Goal: Task Accomplishment & Management: Manage account settings

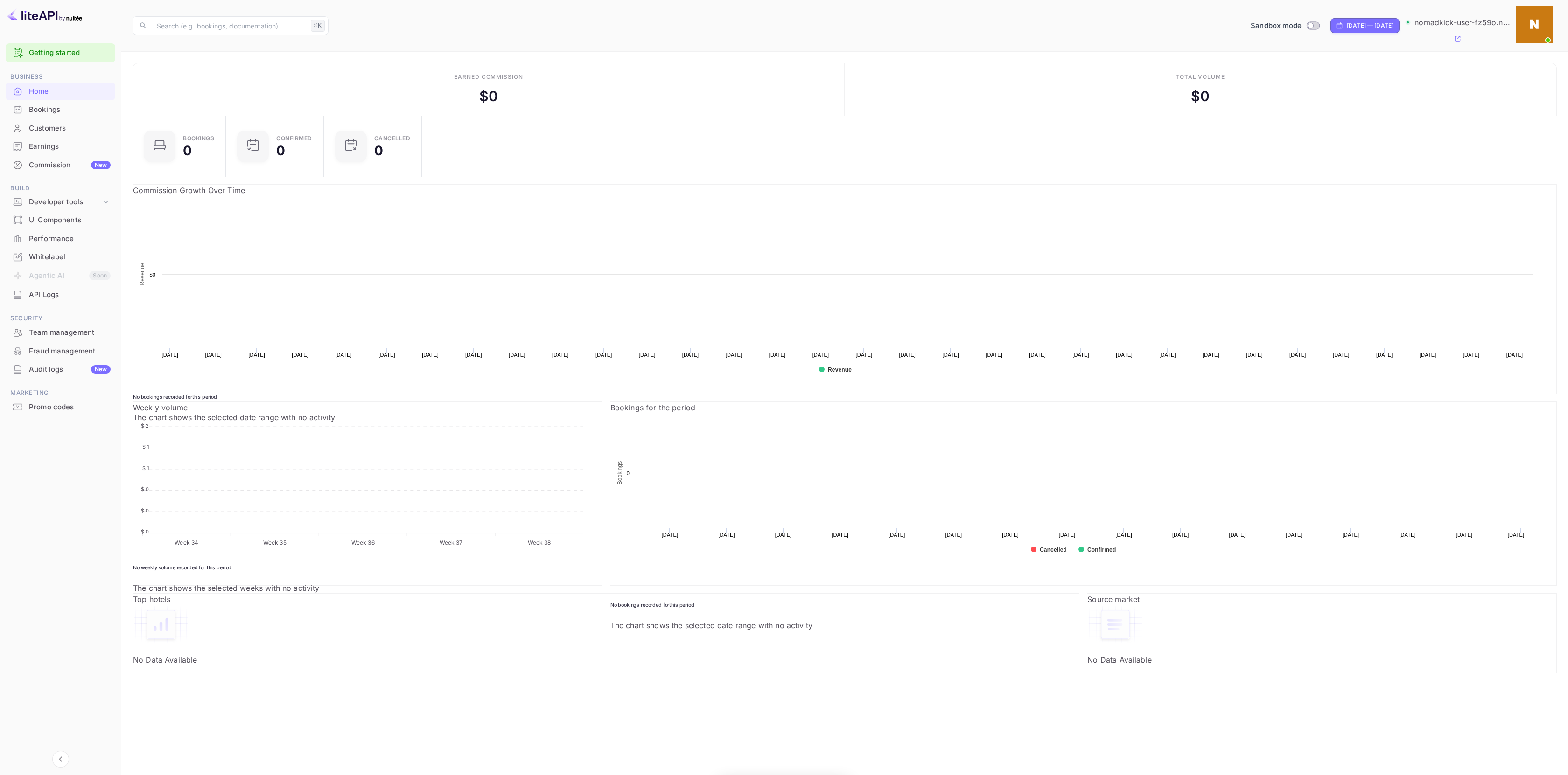
scroll to position [145, 462]
click at [236, 63] on div "Earned commission $ 0" at bounding box center [489, 89] width 712 height 53
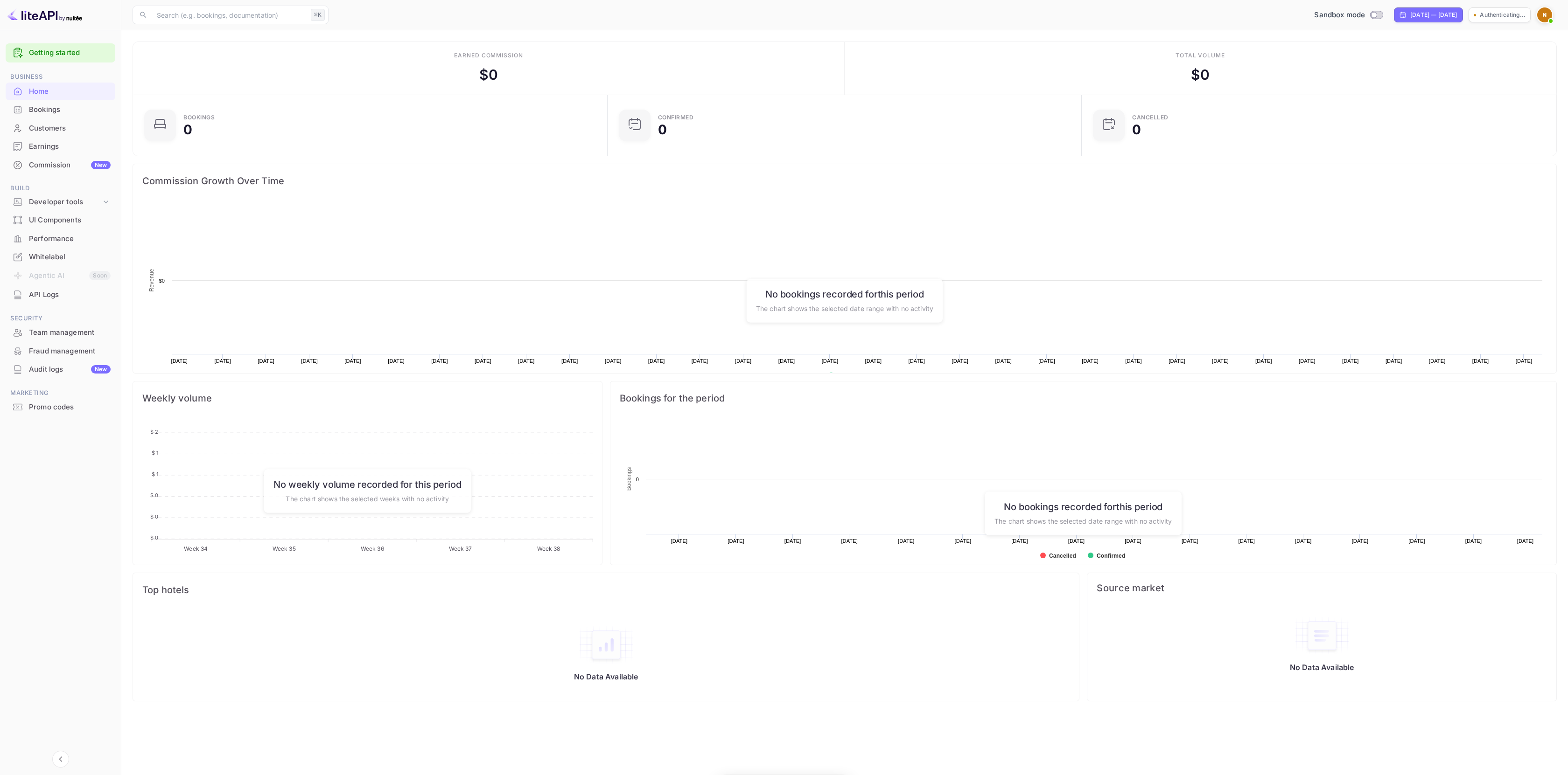
scroll to position [145, 462]
click at [57, 257] on div "Whitelabel" at bounding box center [70, 257] width 82 height 11
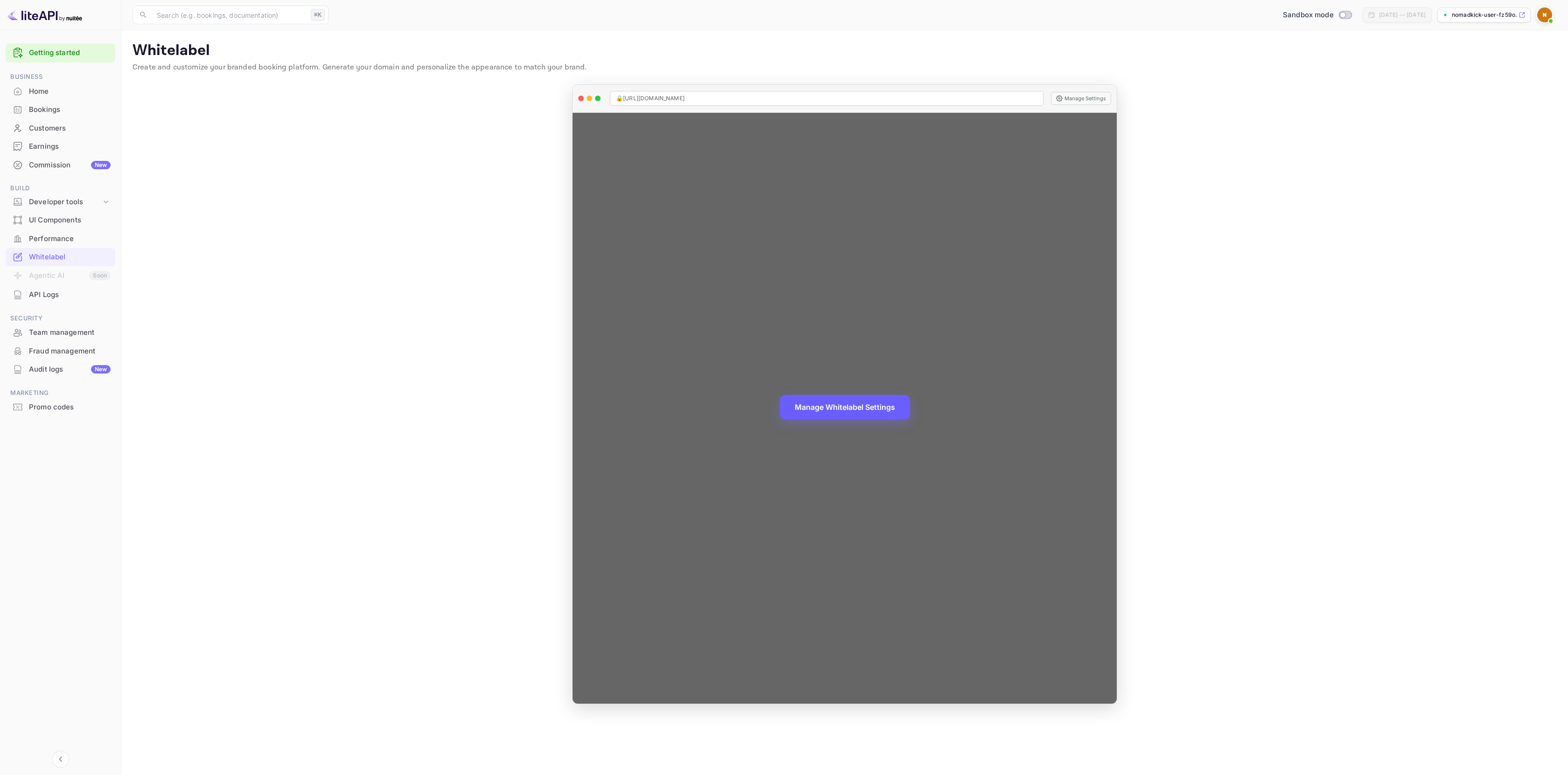
click at [843, 412] on button "Manage Whitelabel Settings" at bounding box center [845, 407] width 130 height 24
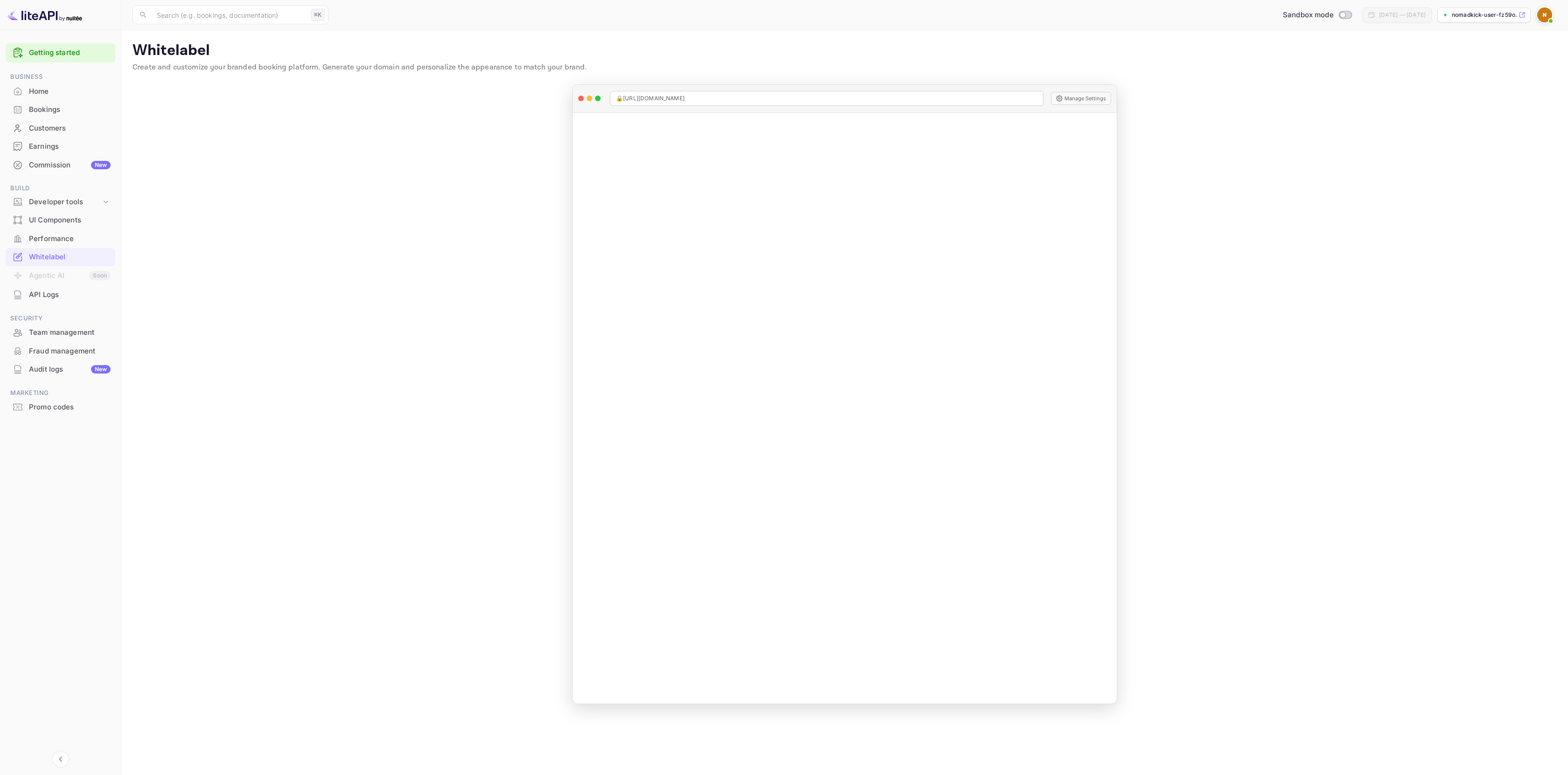
click at [47, 246] on div "Performance" at bounding box center [60, 239] width 110 height 18
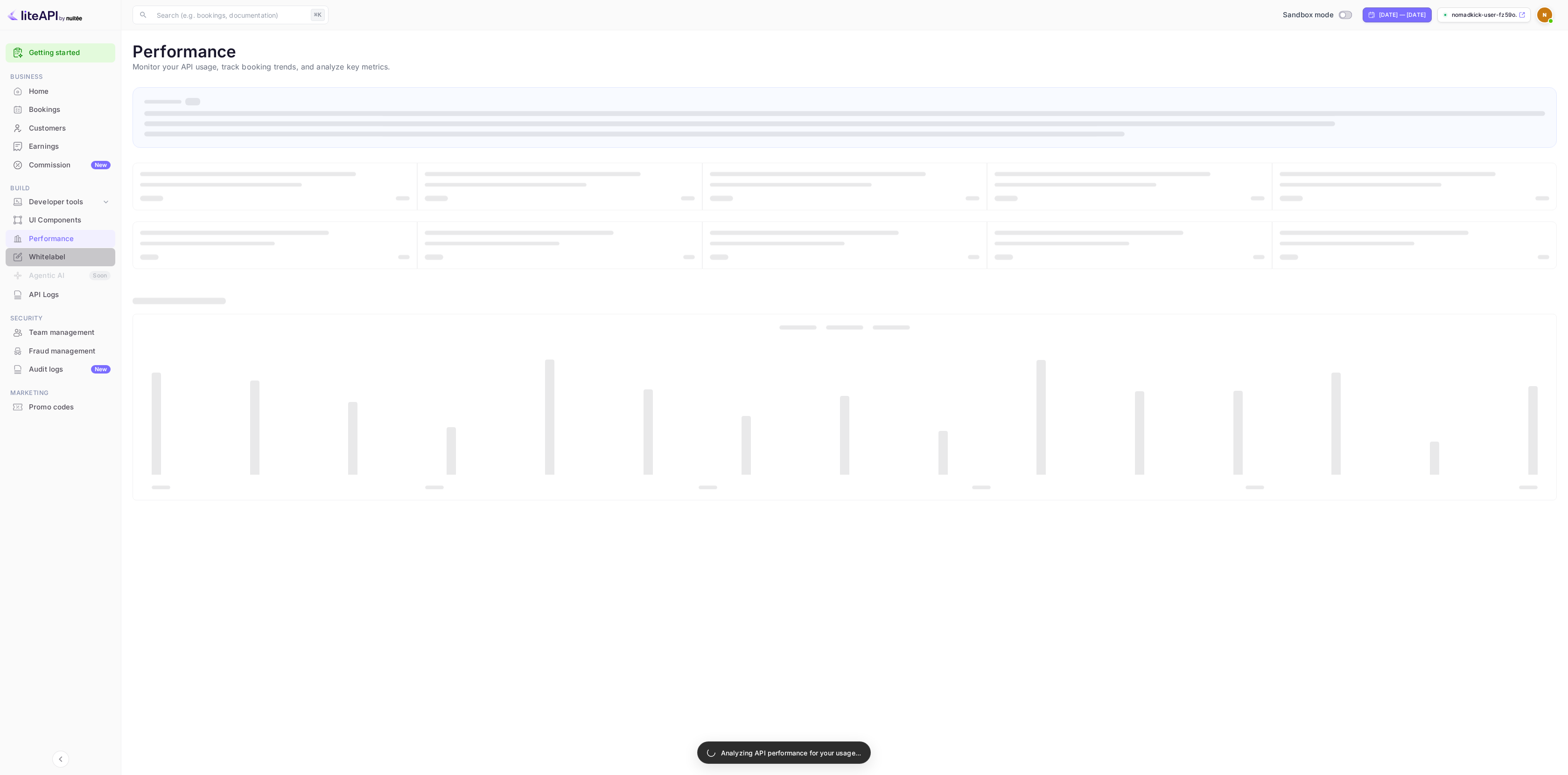
click at [51, 257] on div "Whitelabel" at bounding box center [70, 257] width 82 height 11
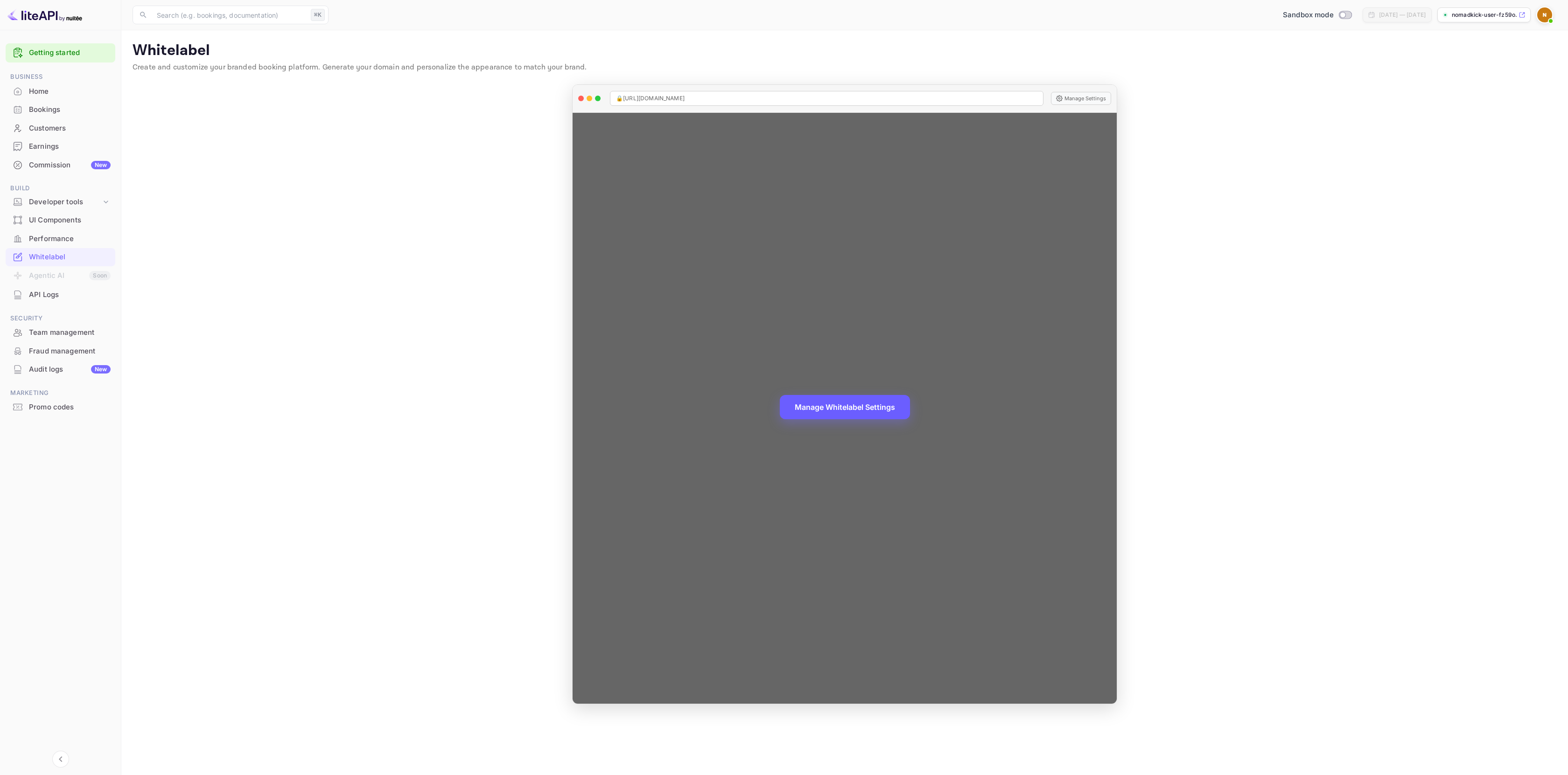
click at [796, 412] on button "Manage Whitelabel Settings" at bounding box center [845, 407] width 130 height 24
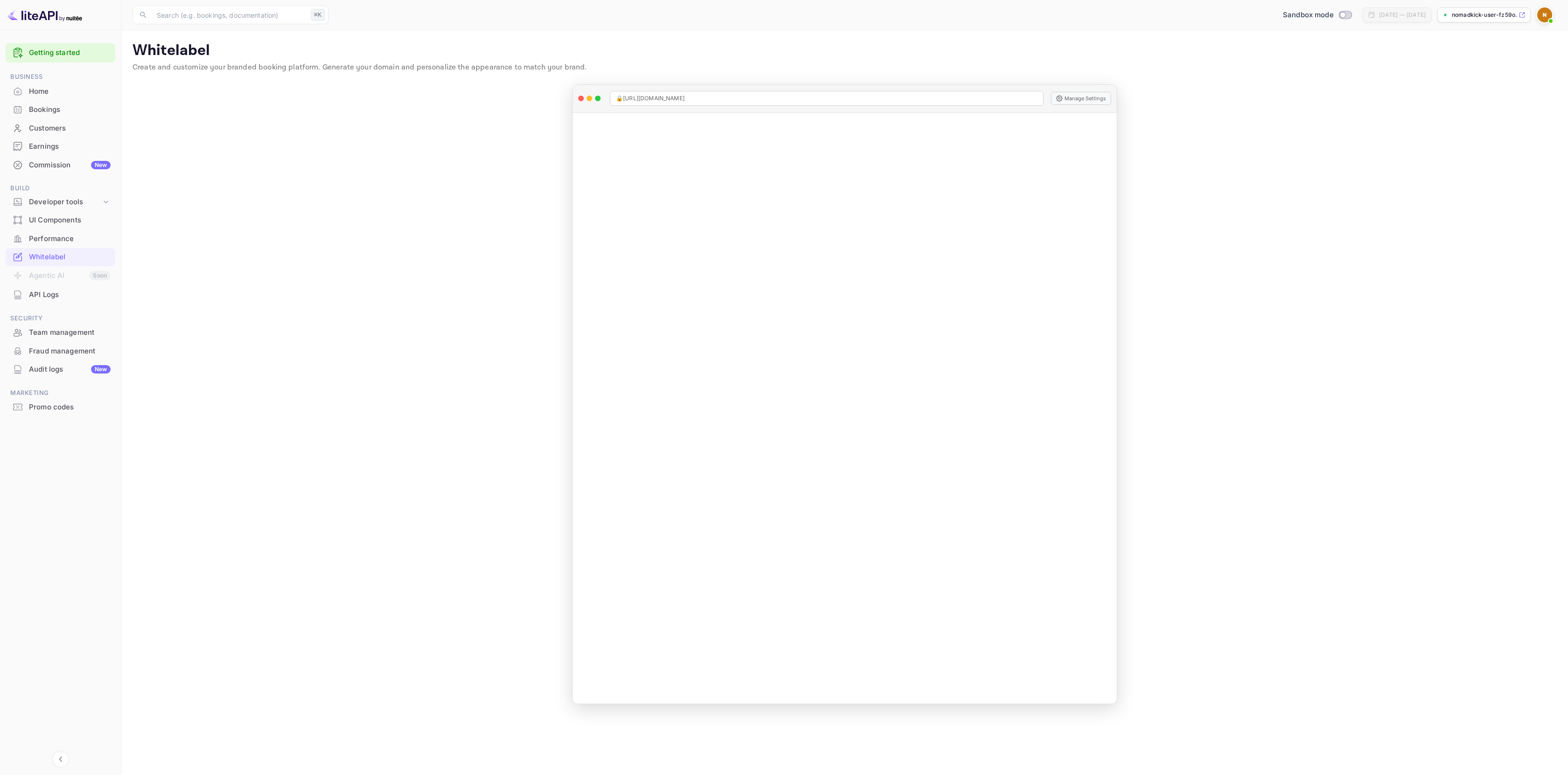
click at [334, 157] on main "Whitelabel Create and customize your branded booking platform. Generate your do…" at bounding box center [844, 403] width 1447 height 745
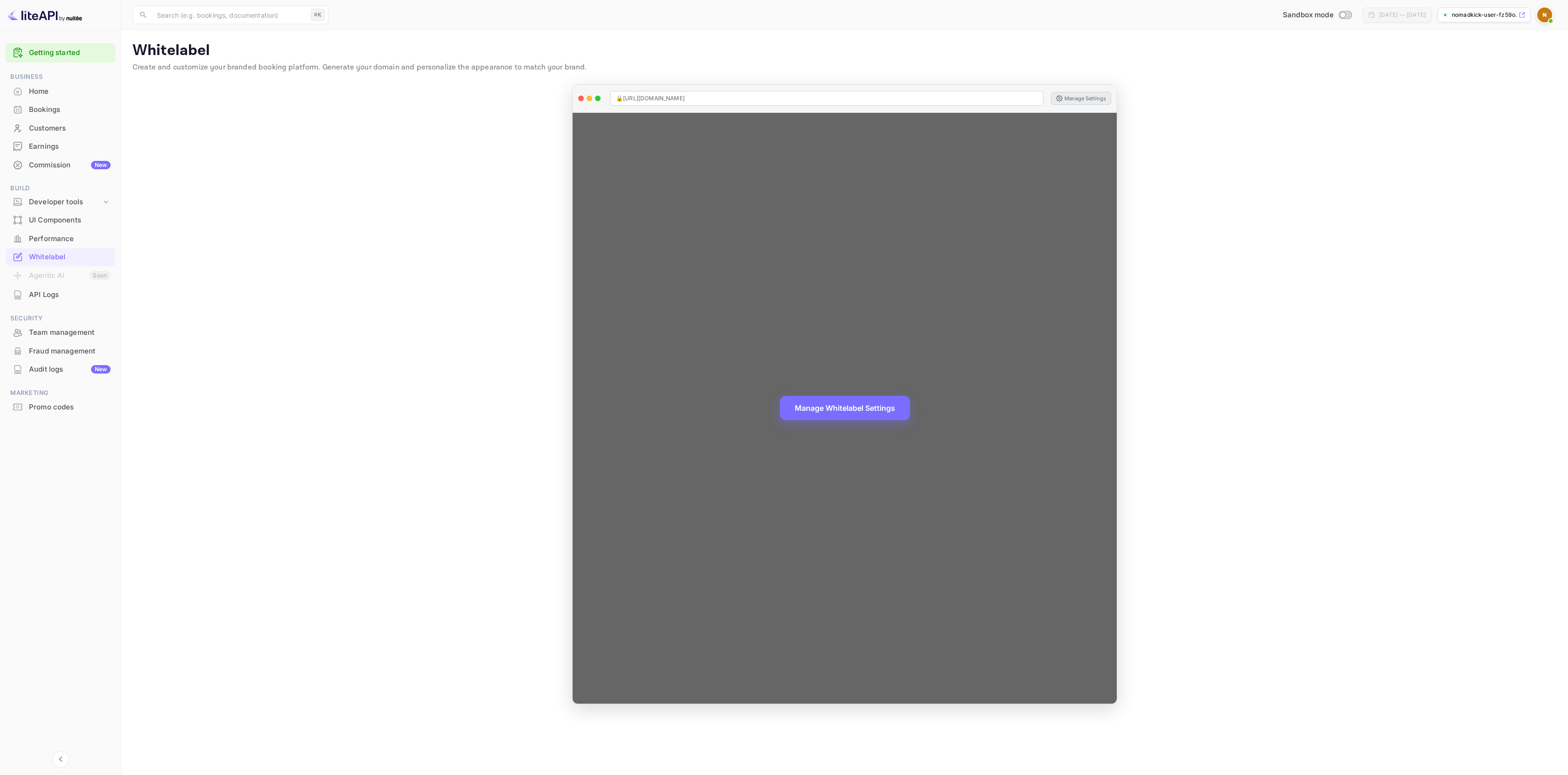
click at [1095, 97] on button "Manage Settings" at bounding box center [1081, 98] width 60 height 13
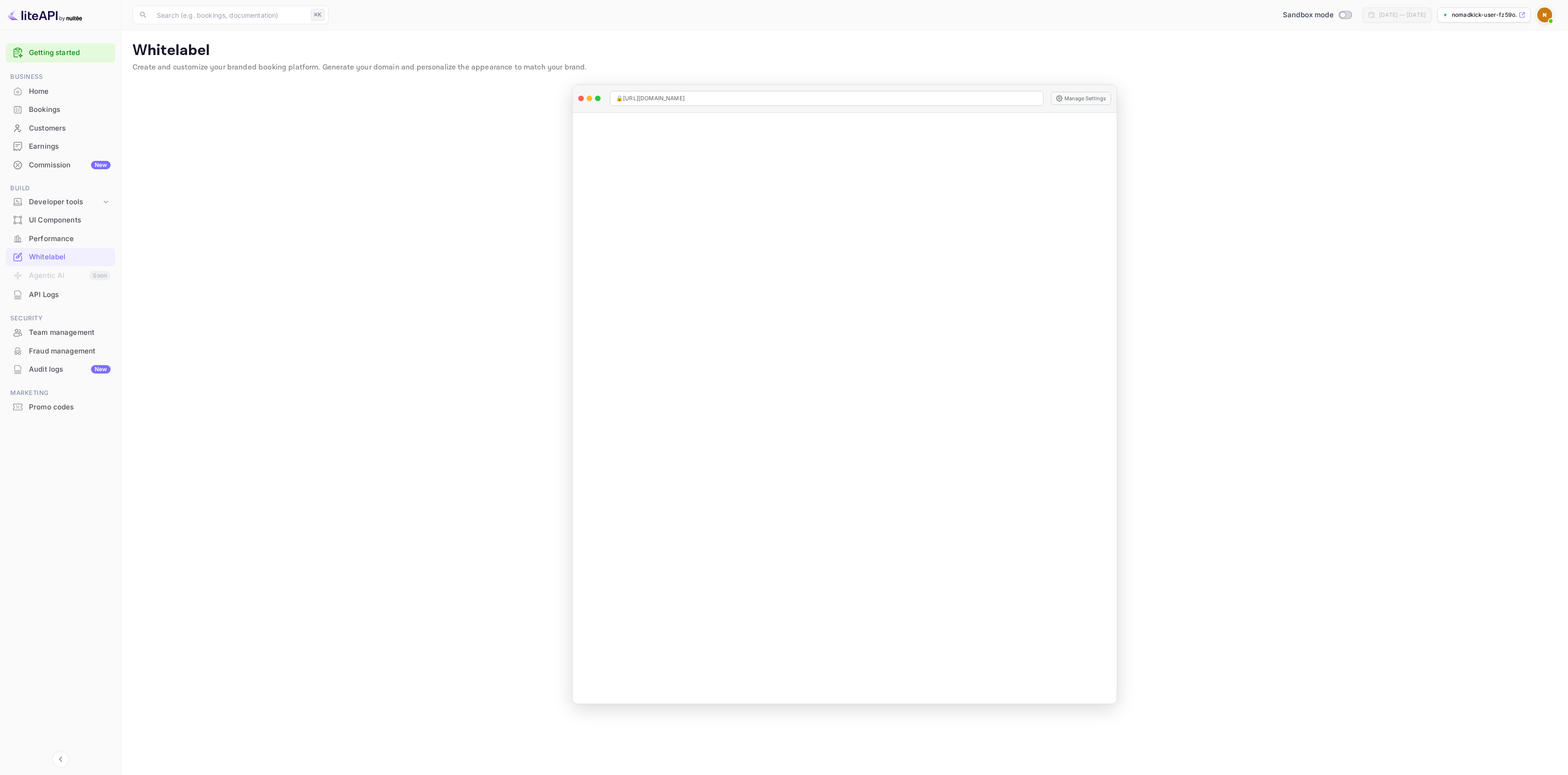
click at [1503, 16] on p "nomadkick-user-fz59o.n..." at bounding box center [1484, 15] width 65 height 9
click at [1545, 14] on img at bounding box center [1544, 15] width 15 height 15
click at [1455, 88] on p "Settings" at bounding box center [1461, 92] width 27 height 10
click at [681, 322] on main "Settings User Profile Payment methods First Name NomadKick First Name Last Name…" at bounding box center [844, 403] width 1447 height 745
click at [370, 316] on main "Settings User Profile Payment methods First Name NomadKick First Name Last Name…" at bounding box center [844, 403] width 1447 height 745
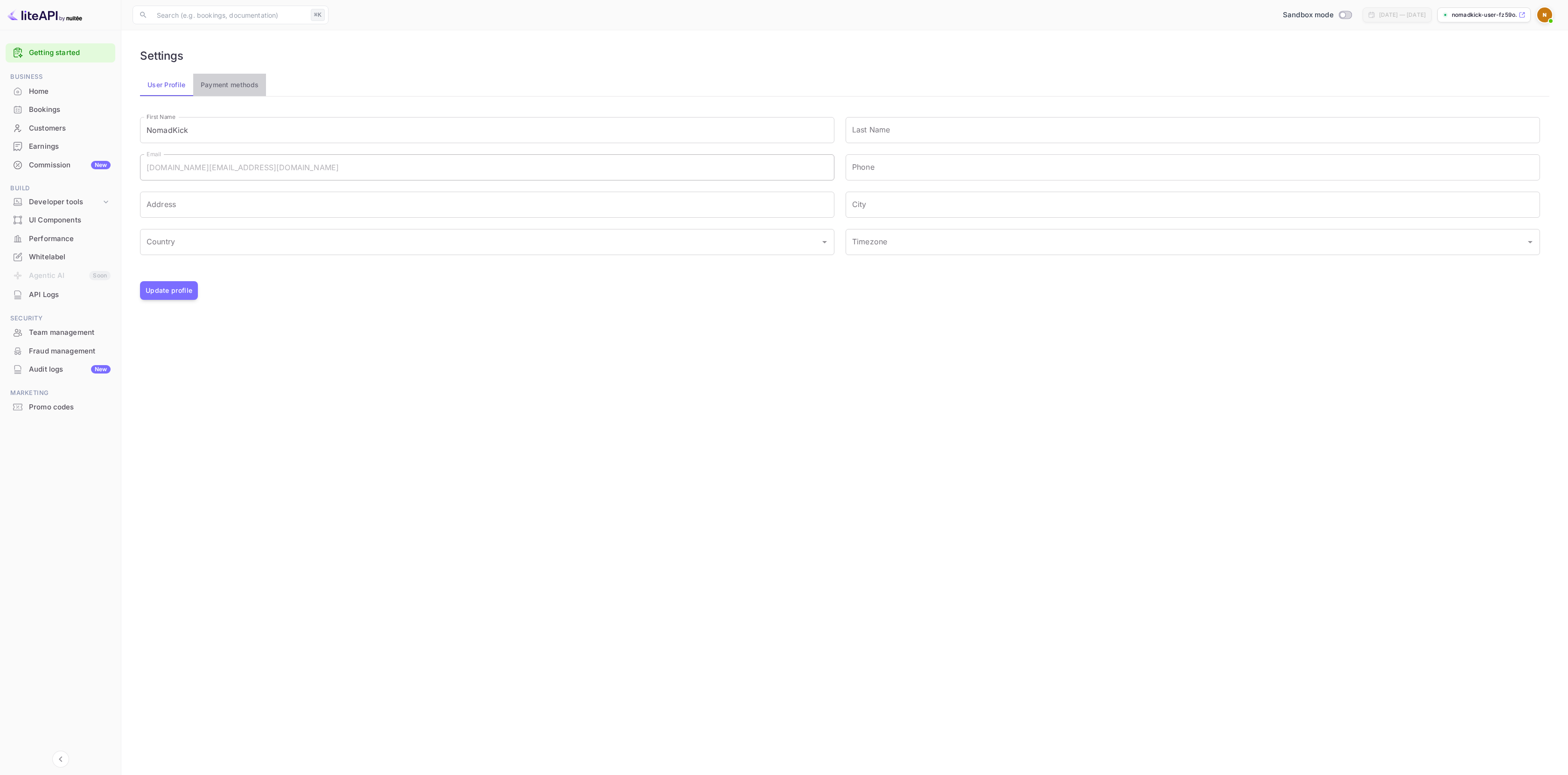
click at [240, 82] on button "Payment methods" at bounding box center [229, 85] width 73 height 23
click at [161, 86] on button "User Profile" at bounding box center [166, 85] width 53 height 23
click at [488, 78] on div "User Profile Payment methods" at bounding box center [844, 85] width 1409 height 23
click at [47, 81] on span "Business" at bounding box center [60, 77] width 110 height 10
click at [45, 89] on div "Home" at bounding box center [70, 92] width 82 height 11
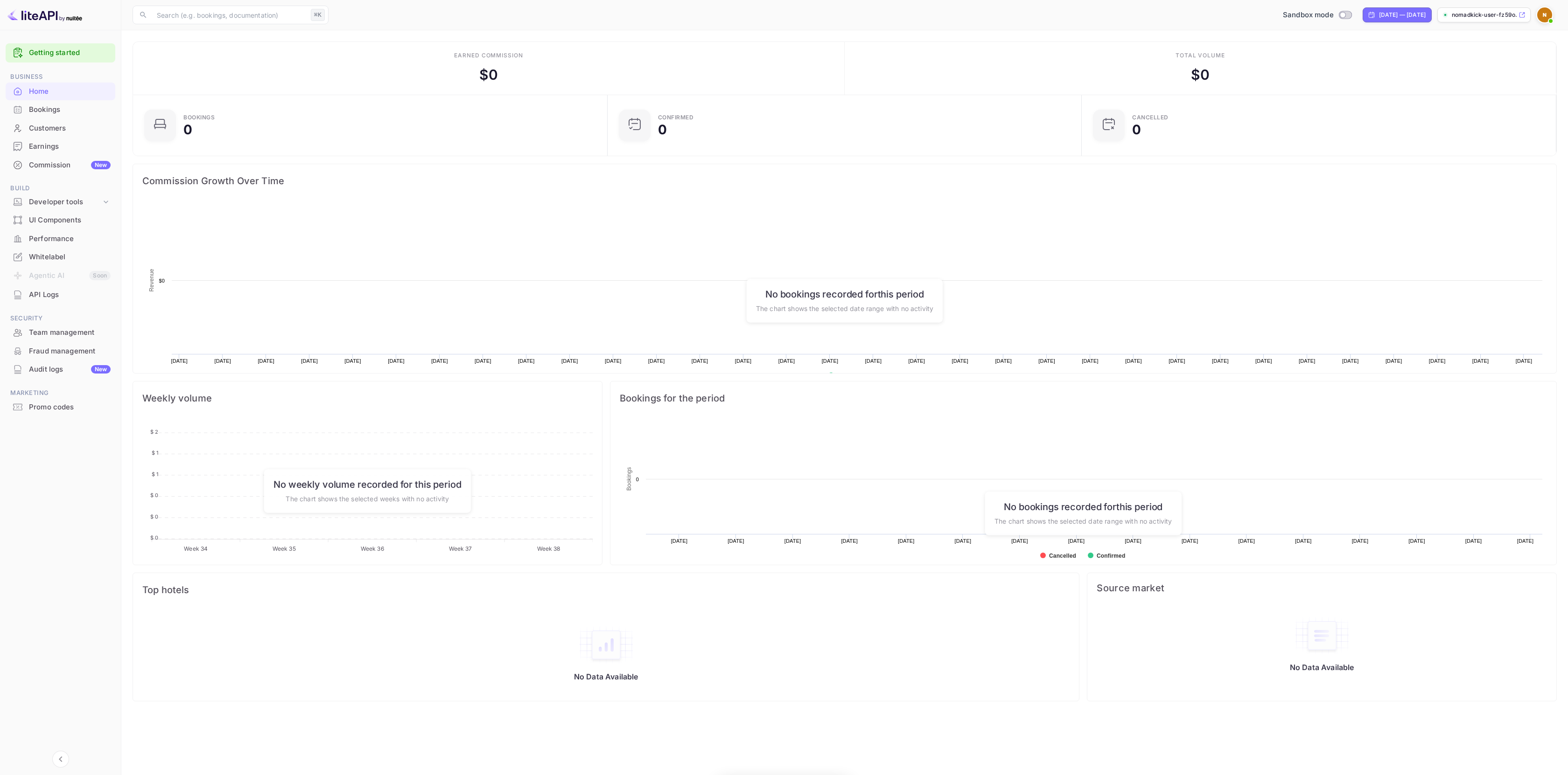
scroll to position [145, 462]
click at [49, 302] on div "API Logs" at bounding box center [60, 295] width 110 height 18
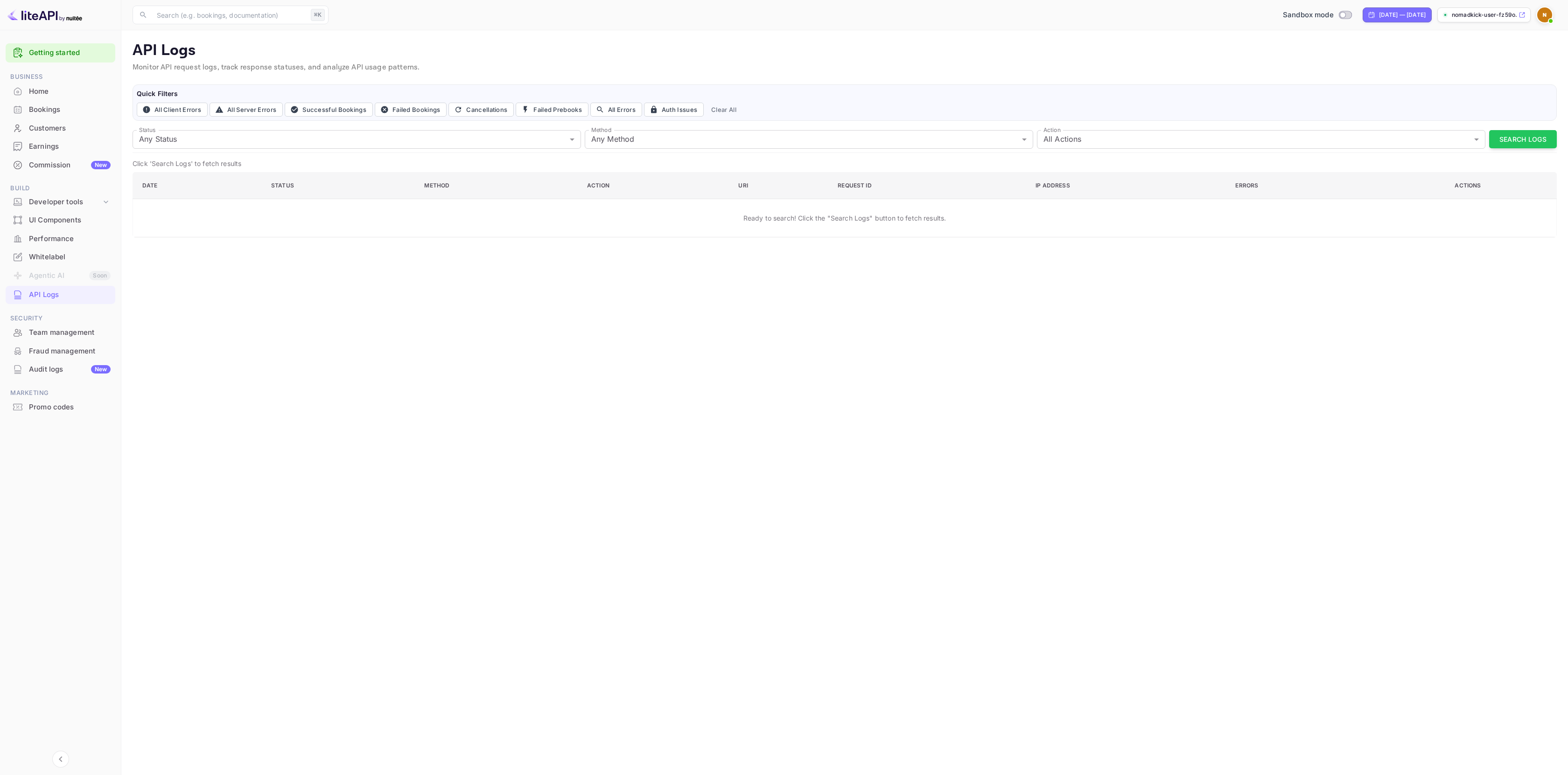
click at [1541, 25] on div "​ ⌘K ​ Sandbox mode Aug 20, 2025 — Sep 19, 2025 nomadkick-user-fz59o.n..." at bounding box center [844, 15] width 1447 height 30
click at [1546, 19] on span at bounding box center [1550, 21] width 9 height 9
click at [1480, 104] on div "Help center" at bounding box center [1488, 114] width 130 height 21
click at [1461, 125] on div "Sign out" at bounding box center [1488, 135] width 130 height 21
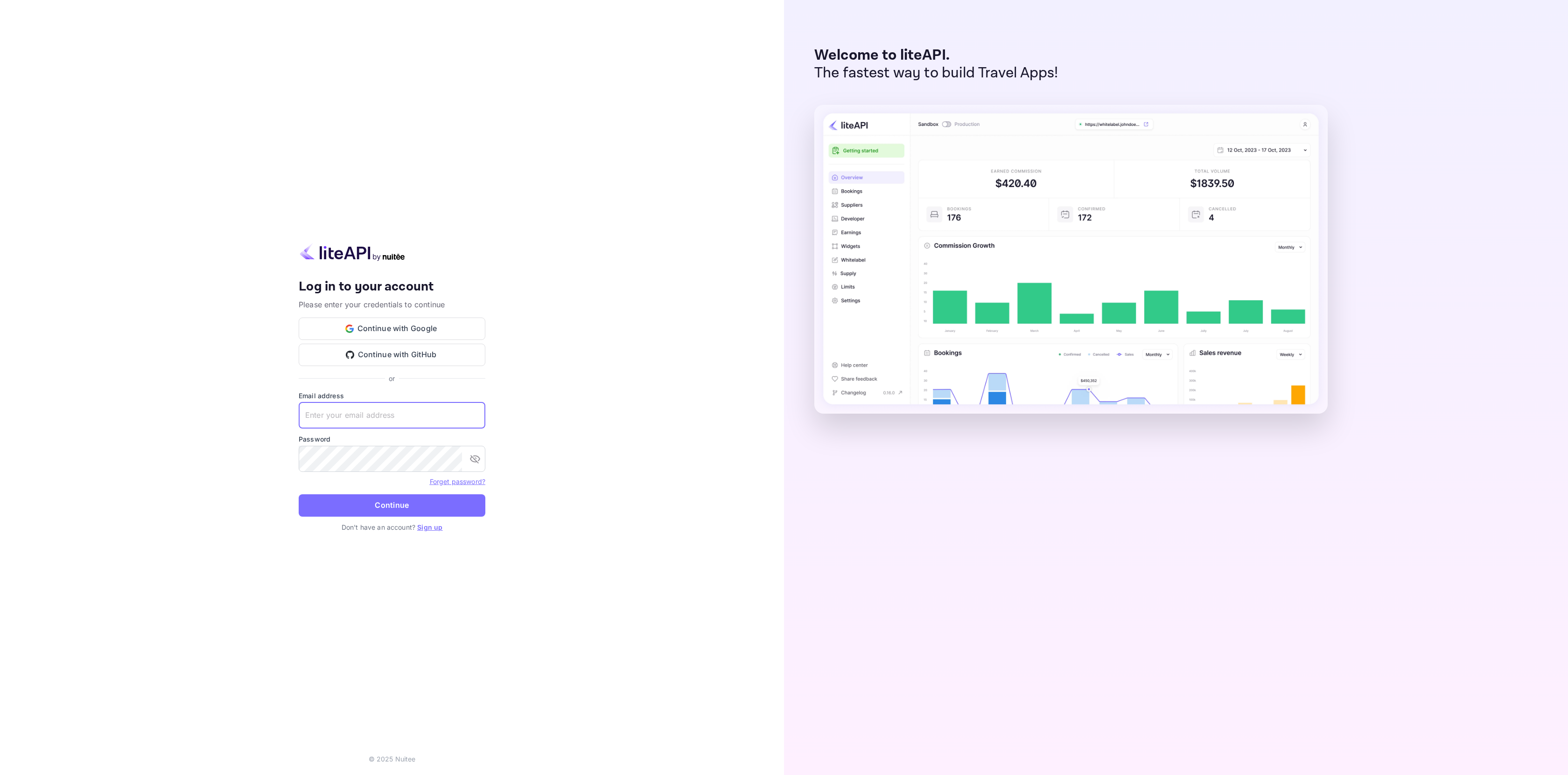
click at [391, 410] on input "text" at bounding box center [392, 415] width 187 height 26
click at [391, 412] on input "text" at bounding box center [392, 415] width 187 height 26
type input "ㅜ"
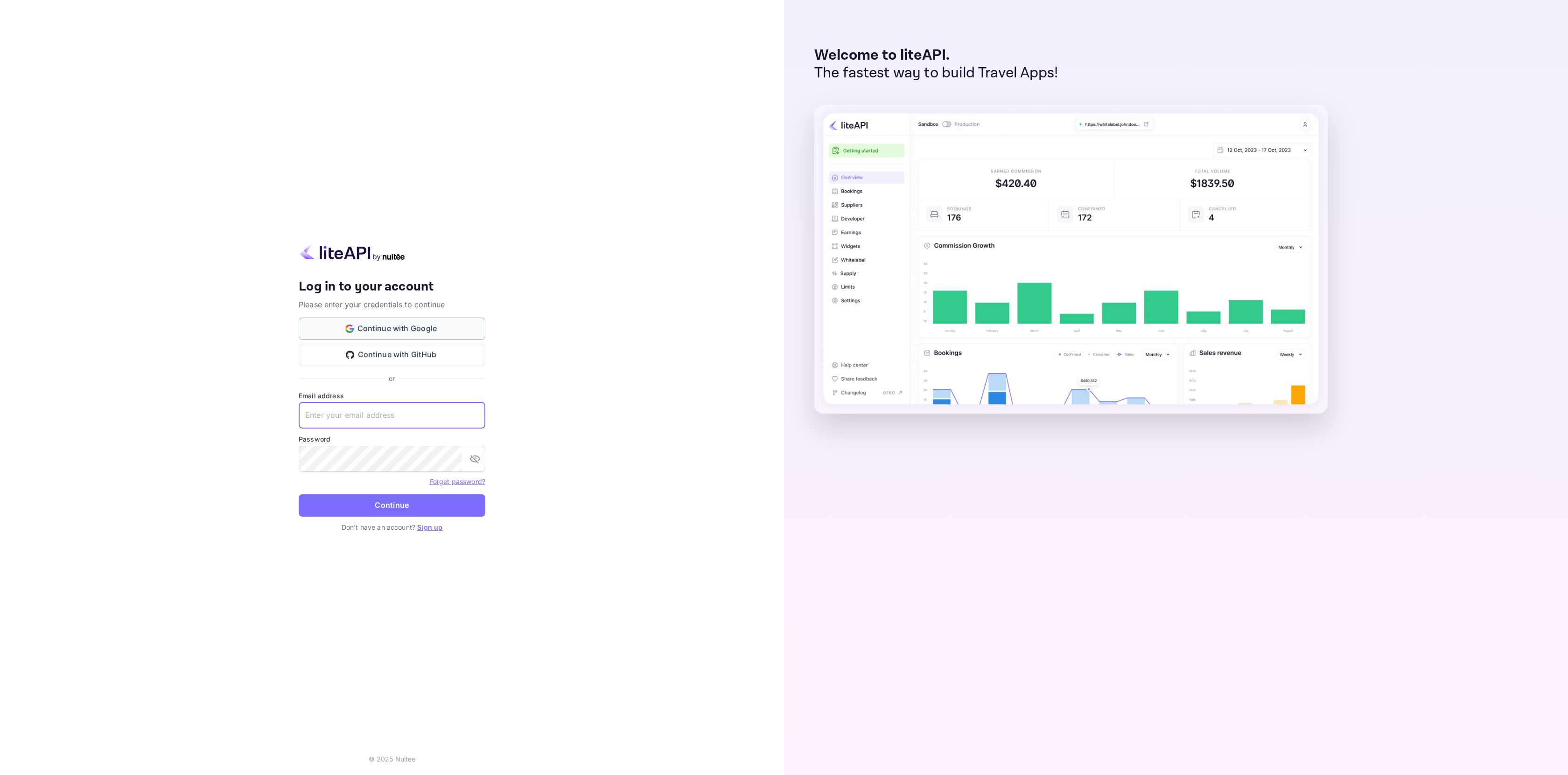
click at [453, 333] on button "Continue with Google" at bounding box center [392, 328] width 187 height 23
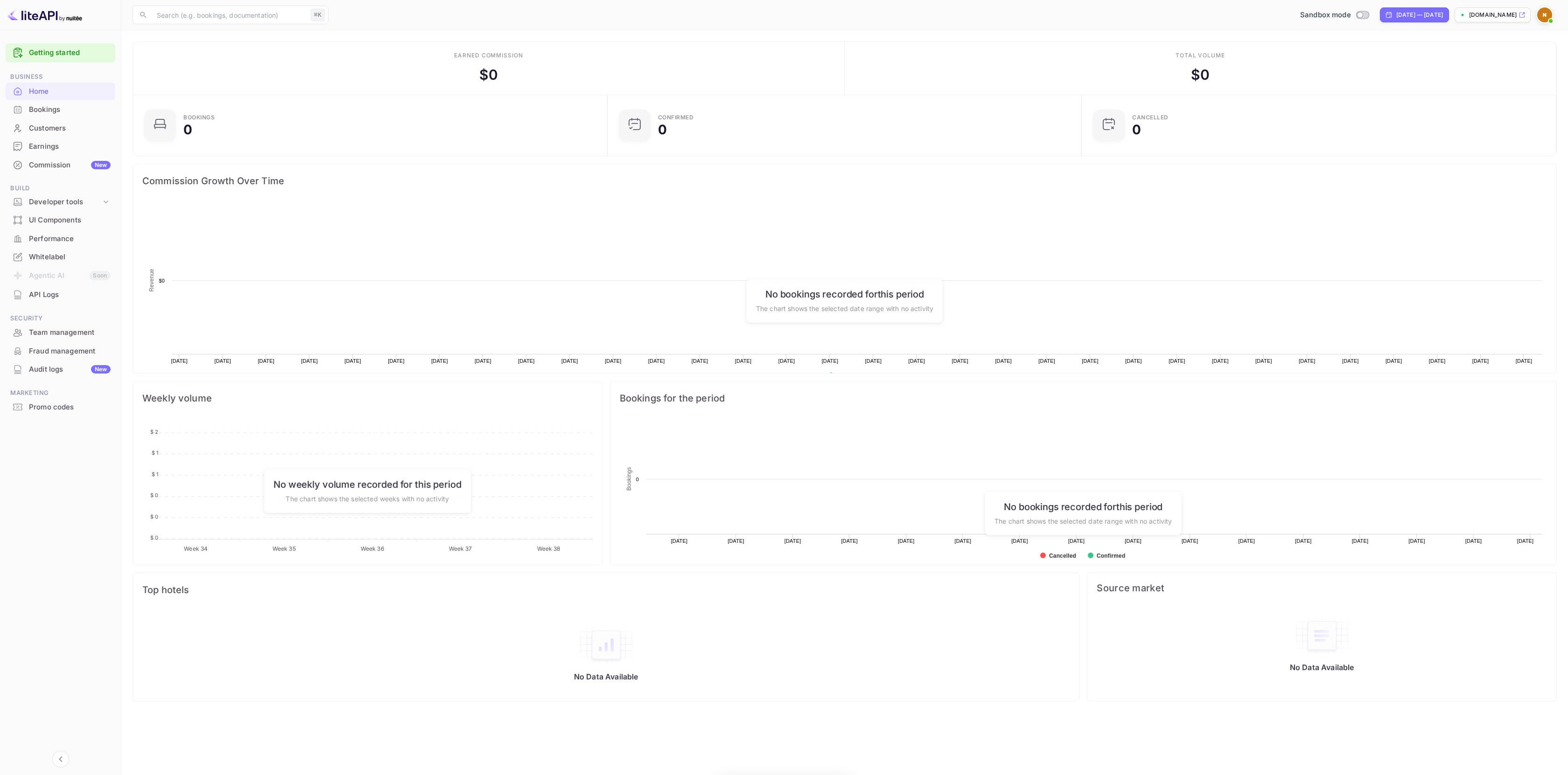
scroll to position [145, 462]
click at [47, 259] on div "Whitelabel" at bounding box center [70, 257] width 82 height 11
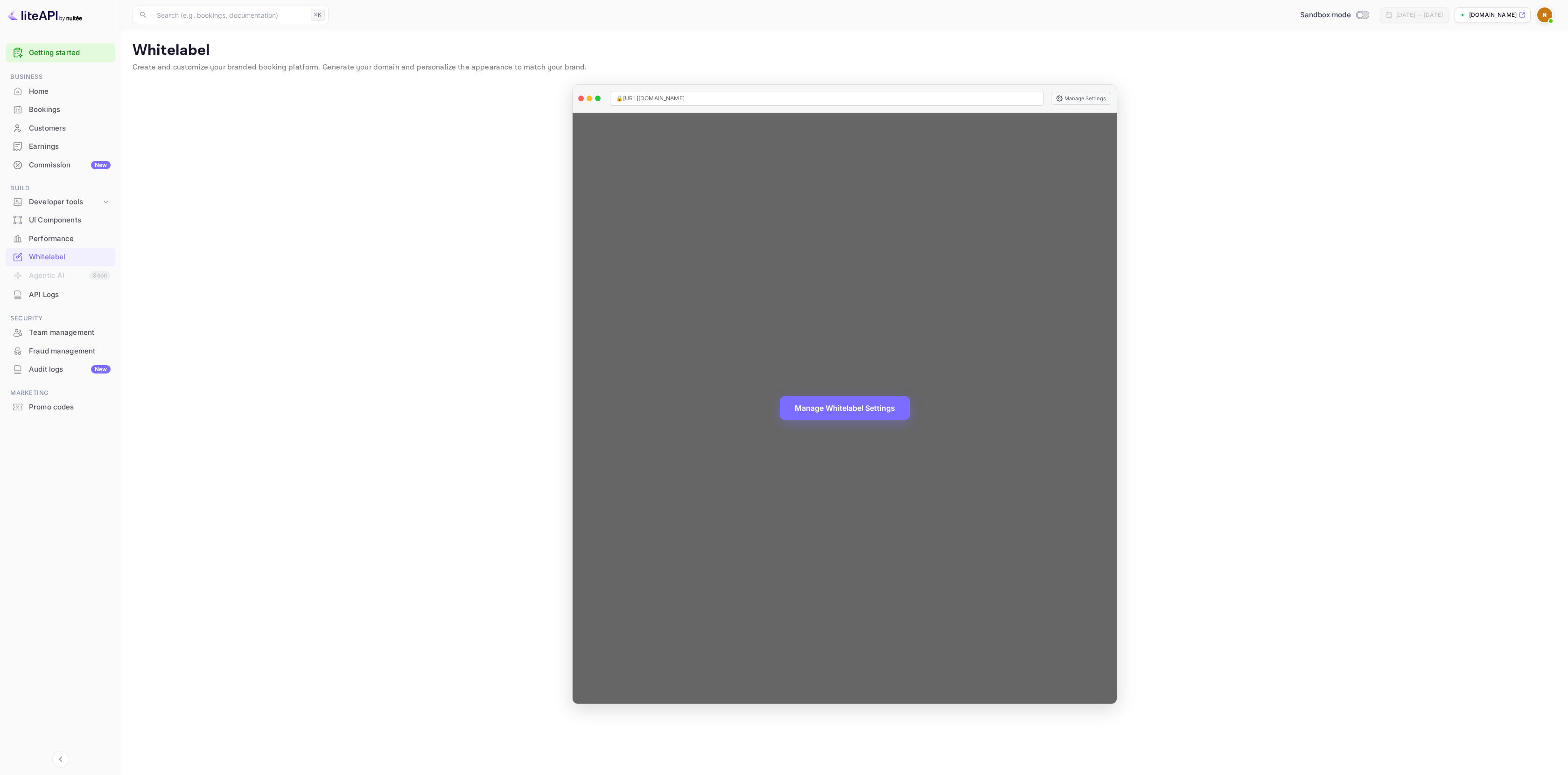
click at [865, 342] on div "Manage Whitelabel Settings" at bounding box center [845, 409] width 544 height 591
click at [830, 403] on button "Manage Whitelabel Settings" at bounding box center [845, 407] width 130 height 24
drag, startPoint x: 657, startPoint y: 97, endPoint x: 752, endPoint y: 96, distance: 95.0
click at [752, 96] on div "🔒 https://triphotels.nomadkick.com" at bounding box center [827, 99] width 433 height 15
click at [749, 96] on div "🔒 https://triphotels.nomadkick.com" at bounding box center [827, 99] width 433 height 15
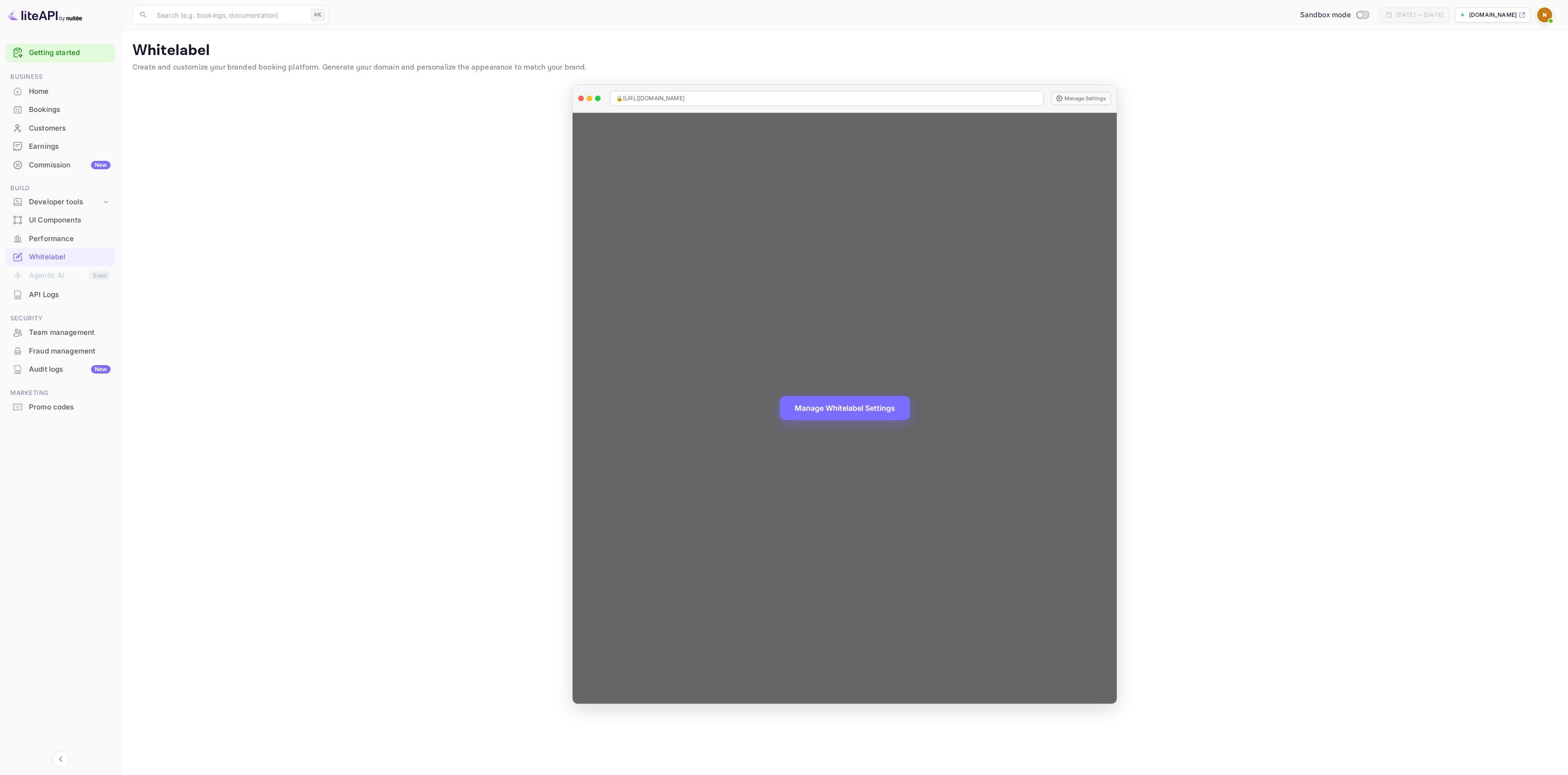
drag, startPoint x: 739, startPoint y: 99, endPoint x: 593, endPoint y: 97, distance: 146.0
click at [593, 97] on div "🔒 https://triphotels.nomadkick.com Manage Settings" at bounding box center [845, 99] width 544 height 28
click at [685, 96] on span "🔒 https://triphotels.nomadkick.com" at bounding box center [650, 99] width 69 height 9
drag, startPoint x: 723, startPoint y: 99, endPoint x: 623, endPoint y: 99, distance: 100.0
click at [623, 99] on div "🔒 https://triphotels.nomadkick.com" at bounding box center [827, 99] width 433 height 15
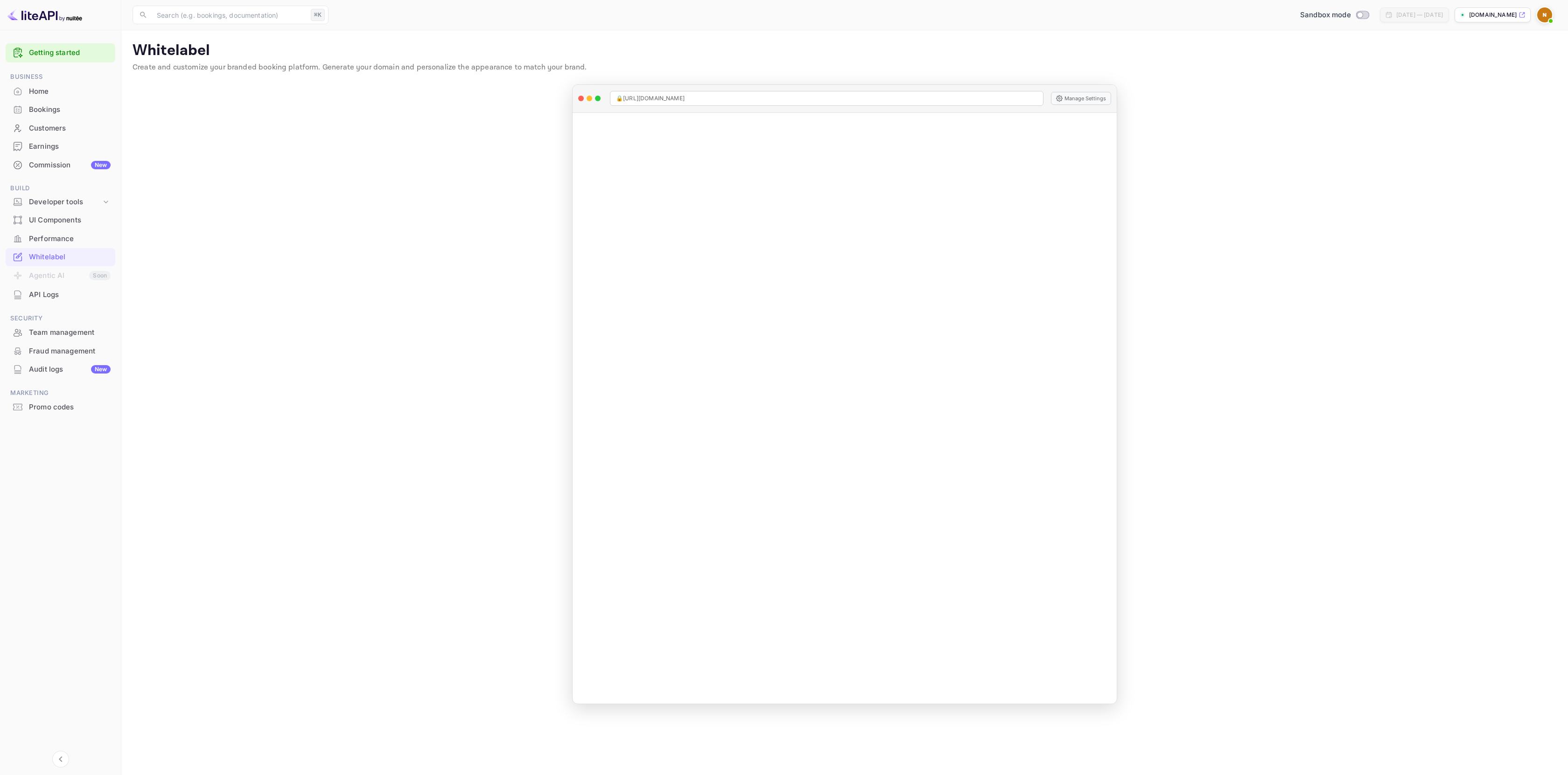
copy span "https://triphotels.nomadkick.com"
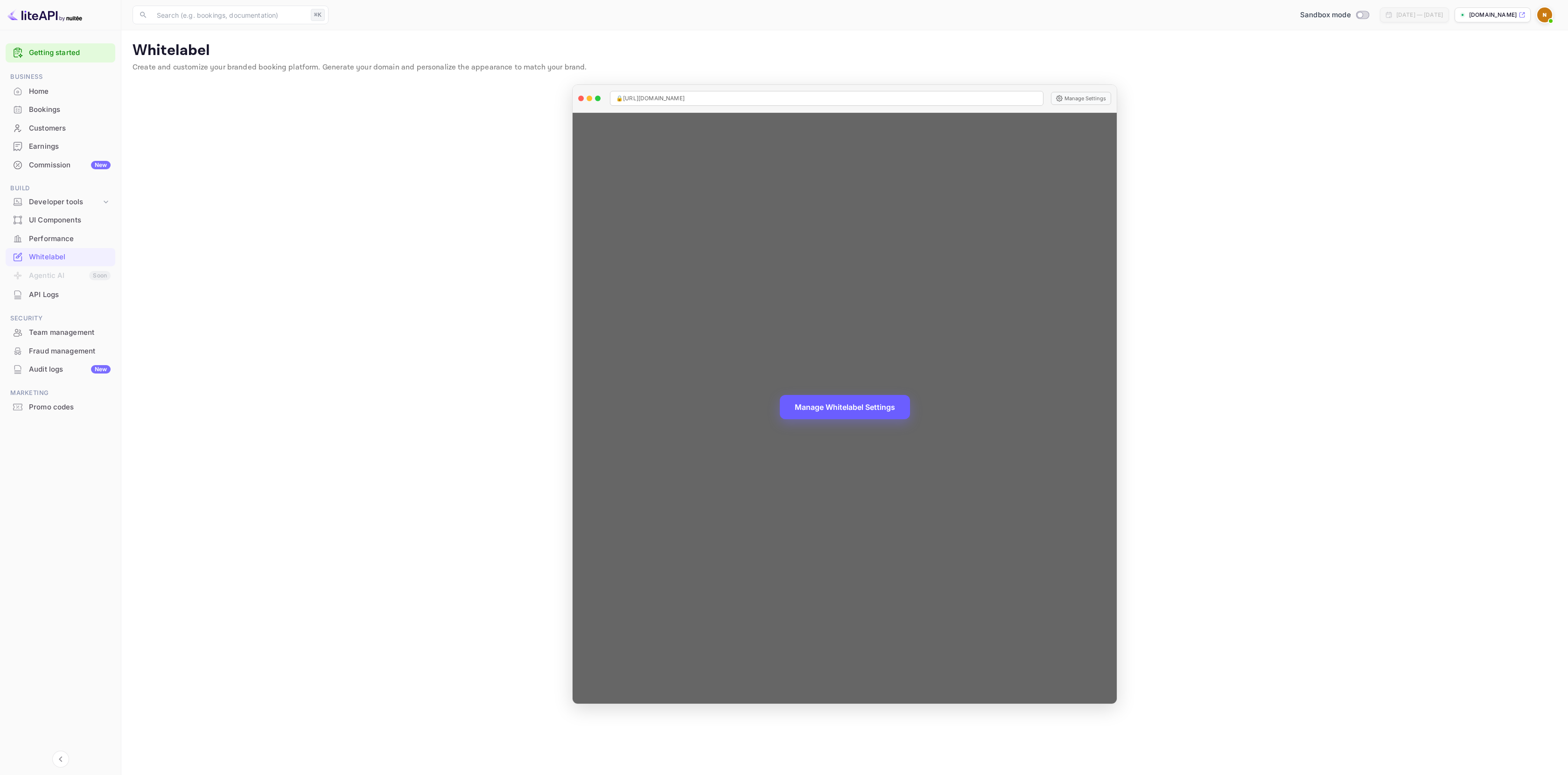
click at [843, 403] on button "Manage Whitelabel Settings" at bounding box center [845, 407] width 130 height 24
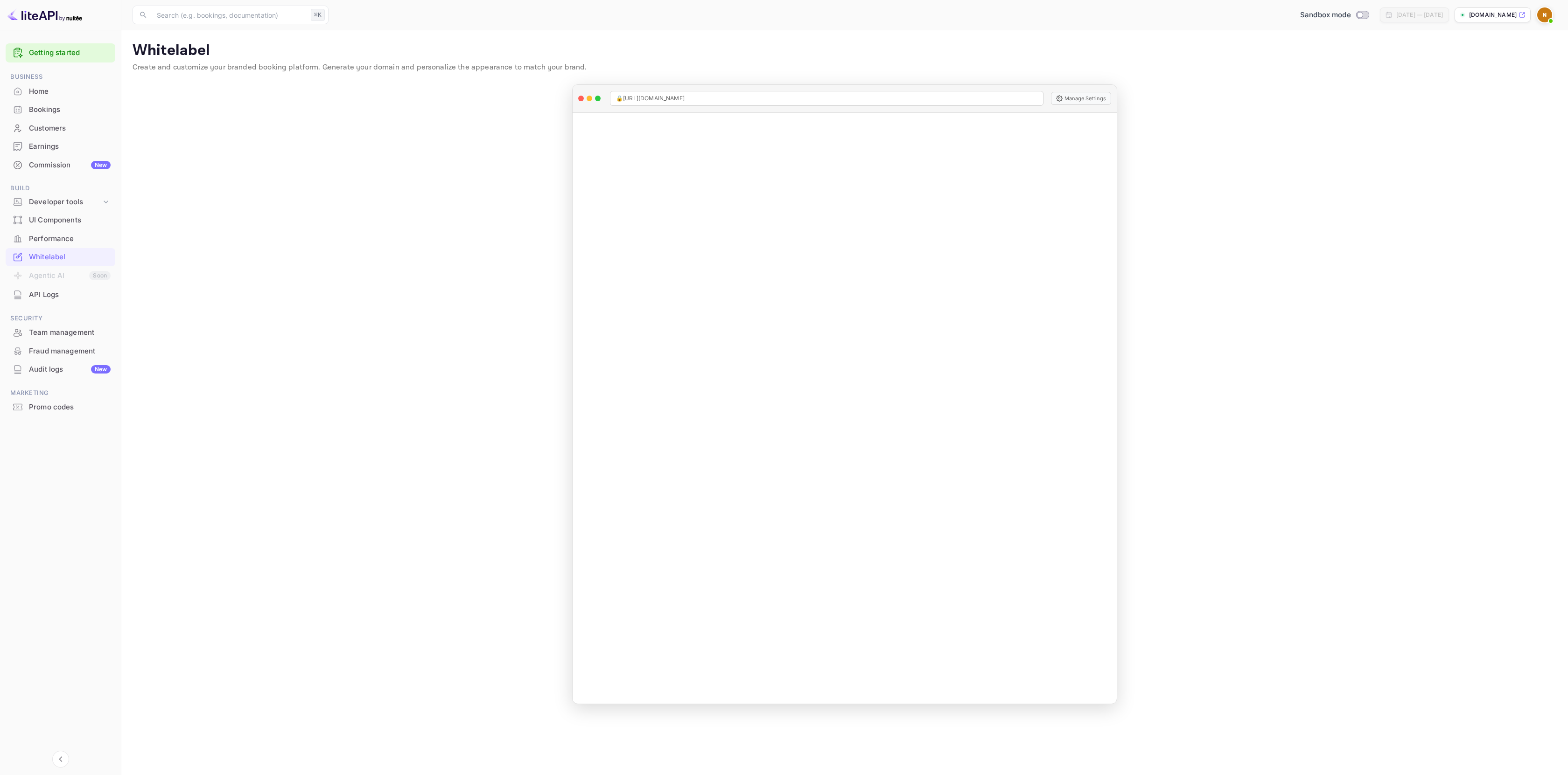
click at [1547, 17] on img at bounding box center [1544, 15] width 15 height 15
click at [1459, 125] on div "Sign out" at bounding box center [1488, 135] width 130 height 21
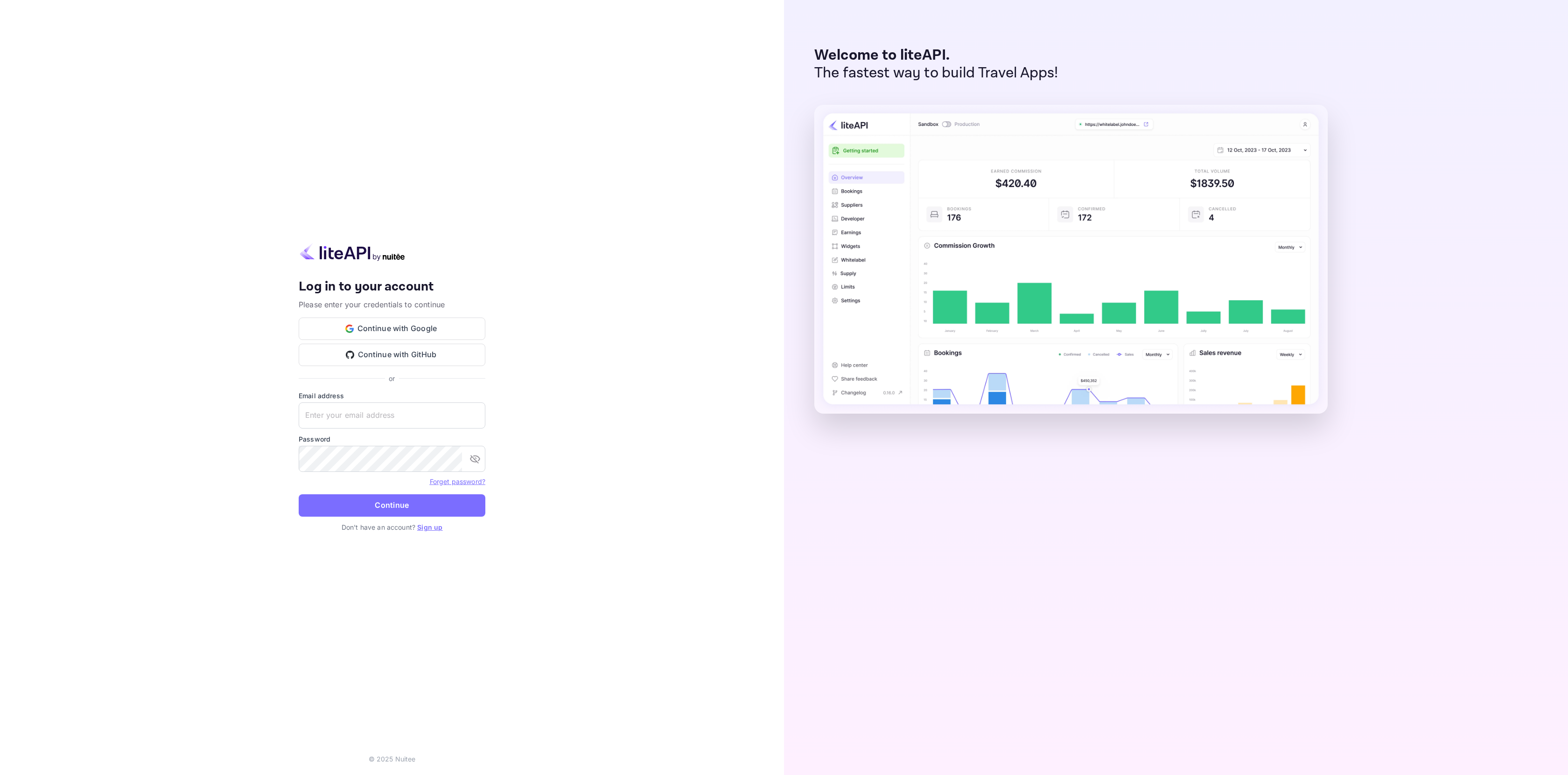
click at [464, 484] on link "Forget password?" at bounding box center [457, 481] width 55 height 8
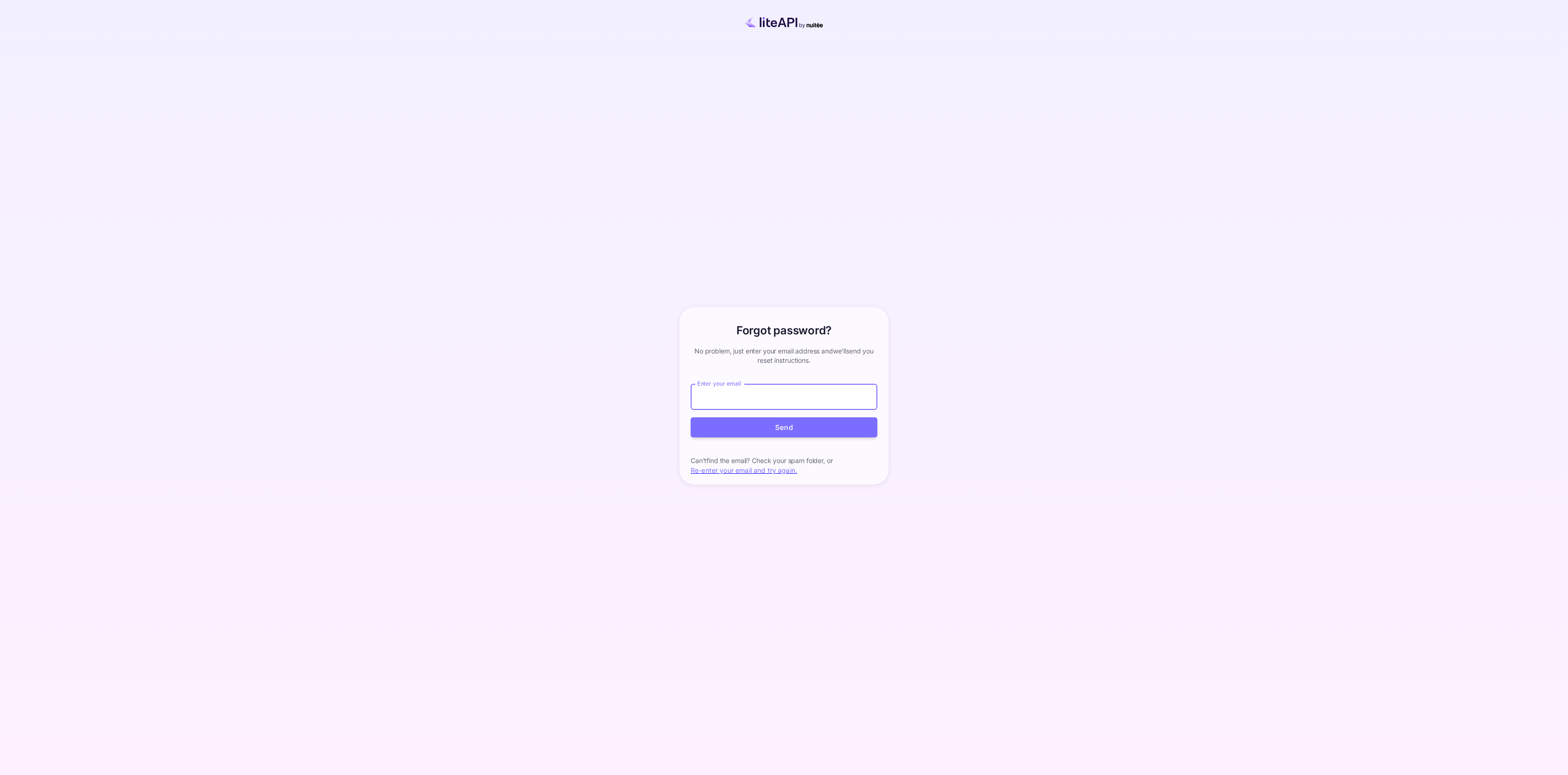
click at [849, 381] on div "Forgot password? your account has been created successfully, a confirmation lin…" at bounding box center [784, 395] width 217 height 177
click at [830, 386] on input "Enter your email" at bounding box center [784, 397] width 187 height 26
click at [821, 390] on input "Enter your email" at bounding box center [784, 397] width 187 height 26
type input "ㅜ"
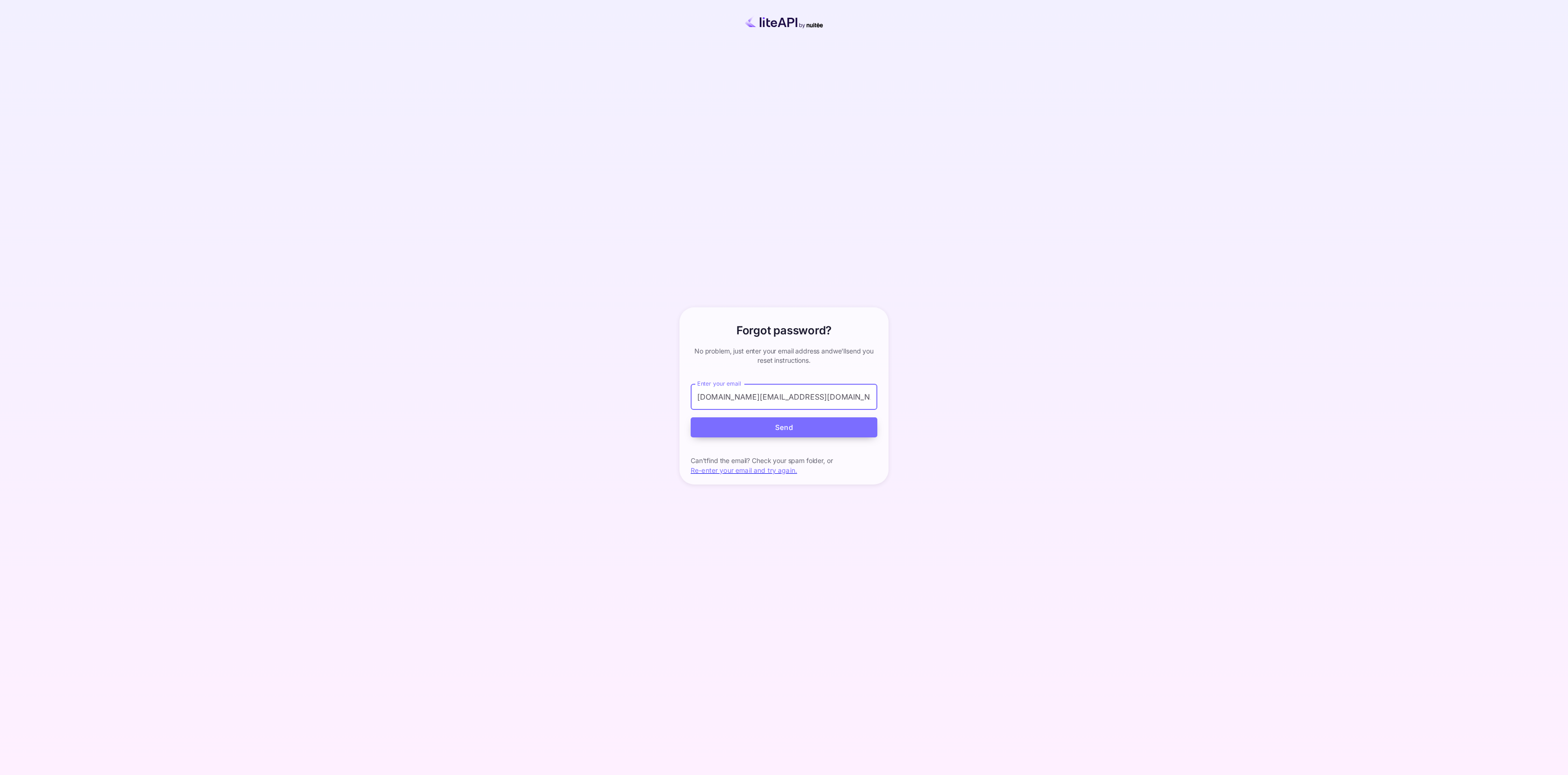
type input "[DOMAIN_NAME][EMAIL_ADDRESS][DOMAIN_NAME]"
click at [818, 422] on button "Send" at bounding box center [784, 427] width 187 height 20
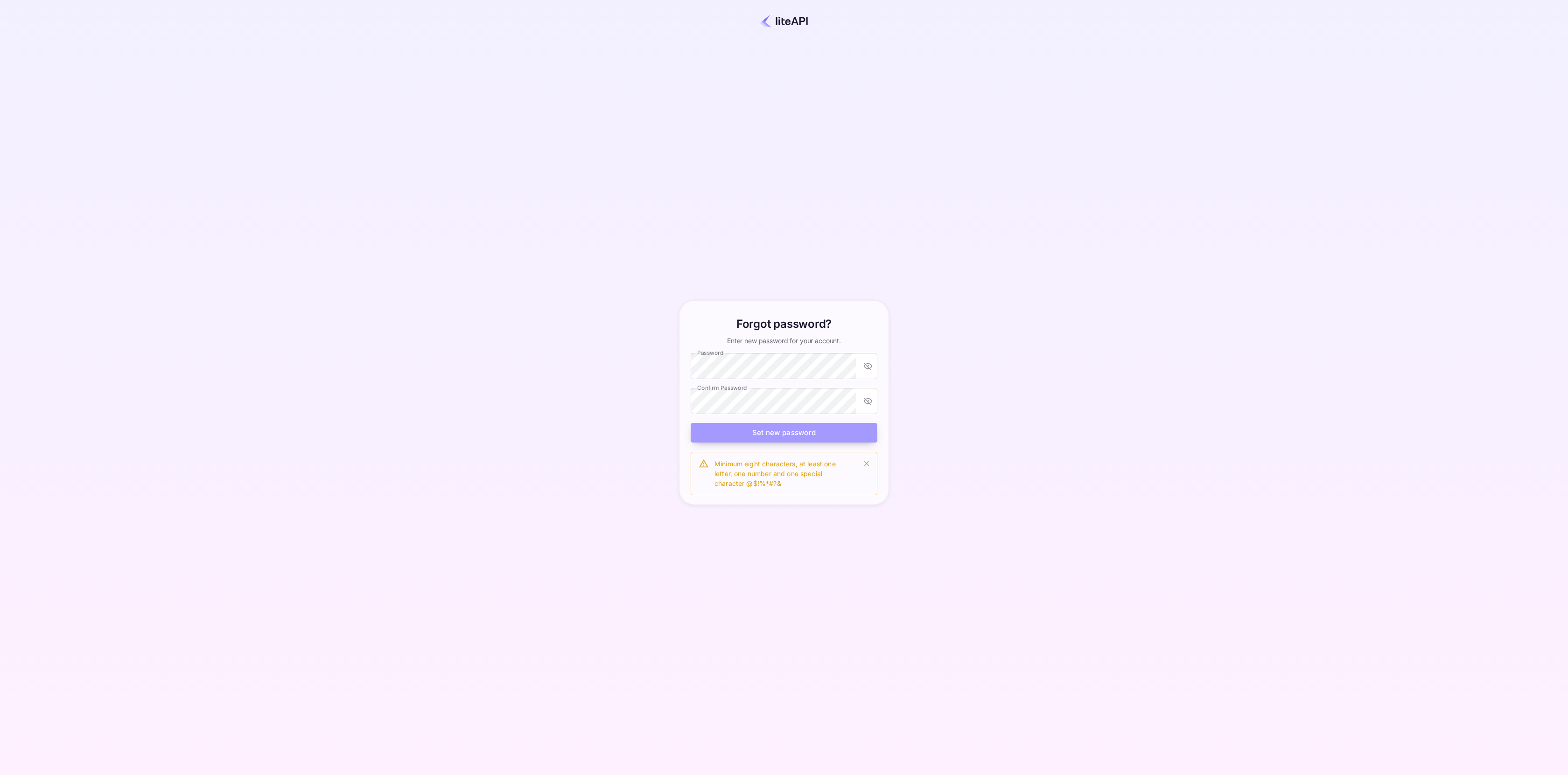
click at [769, 433] on button "Set new password" at bounding box center [784, 433] width 187 height 20
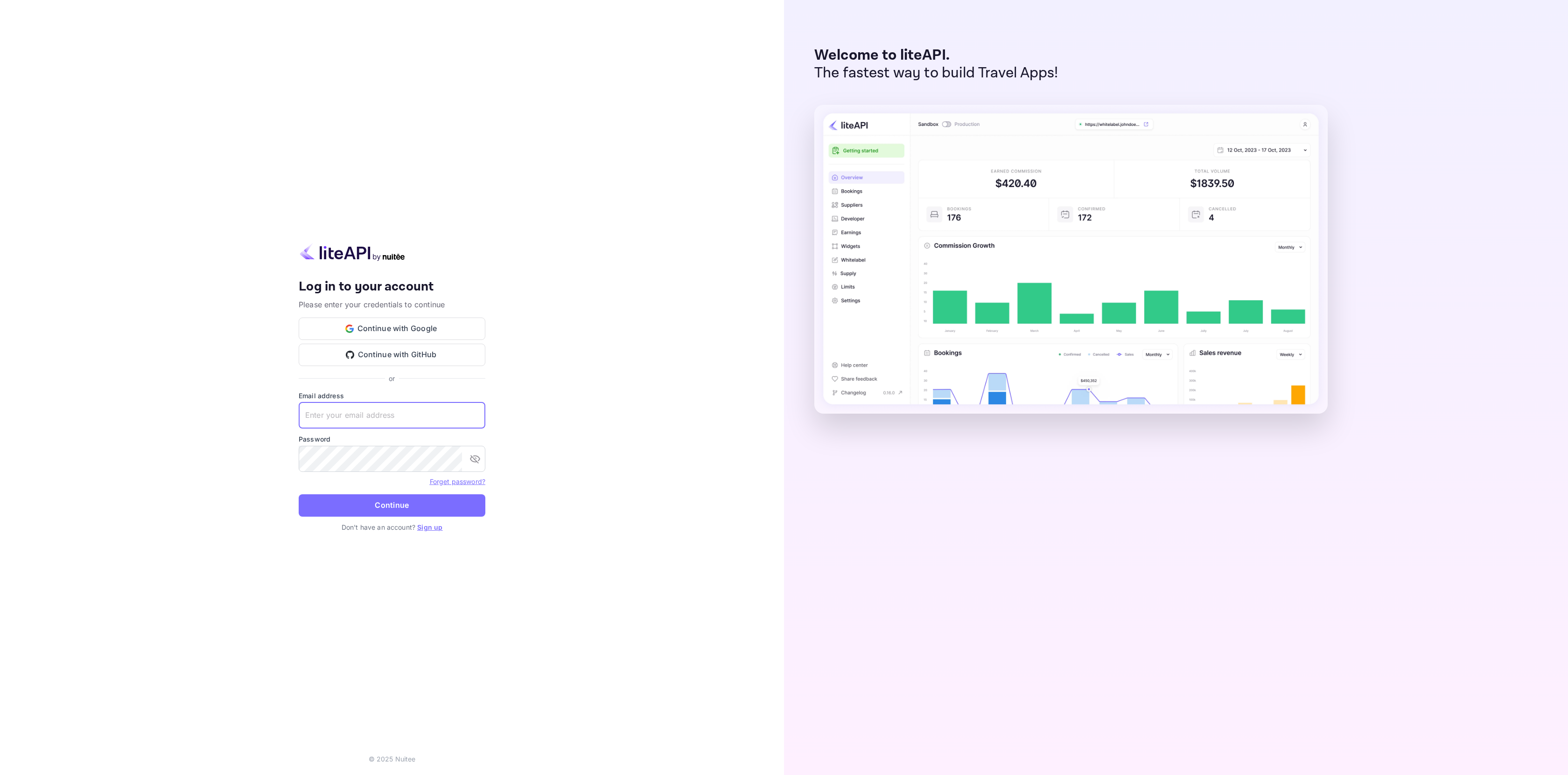
click at [422, 411] on input "text" at bounding box center [392, 415] width 187 height 26
click at [410, 414] on input "text" at bounding box center [392, 415] width 187 height 26
type input "nomadkick.com@gmail.com"
click at [299, 495] on button "Continue" at bounding box center [392, 506] width 187 height 23
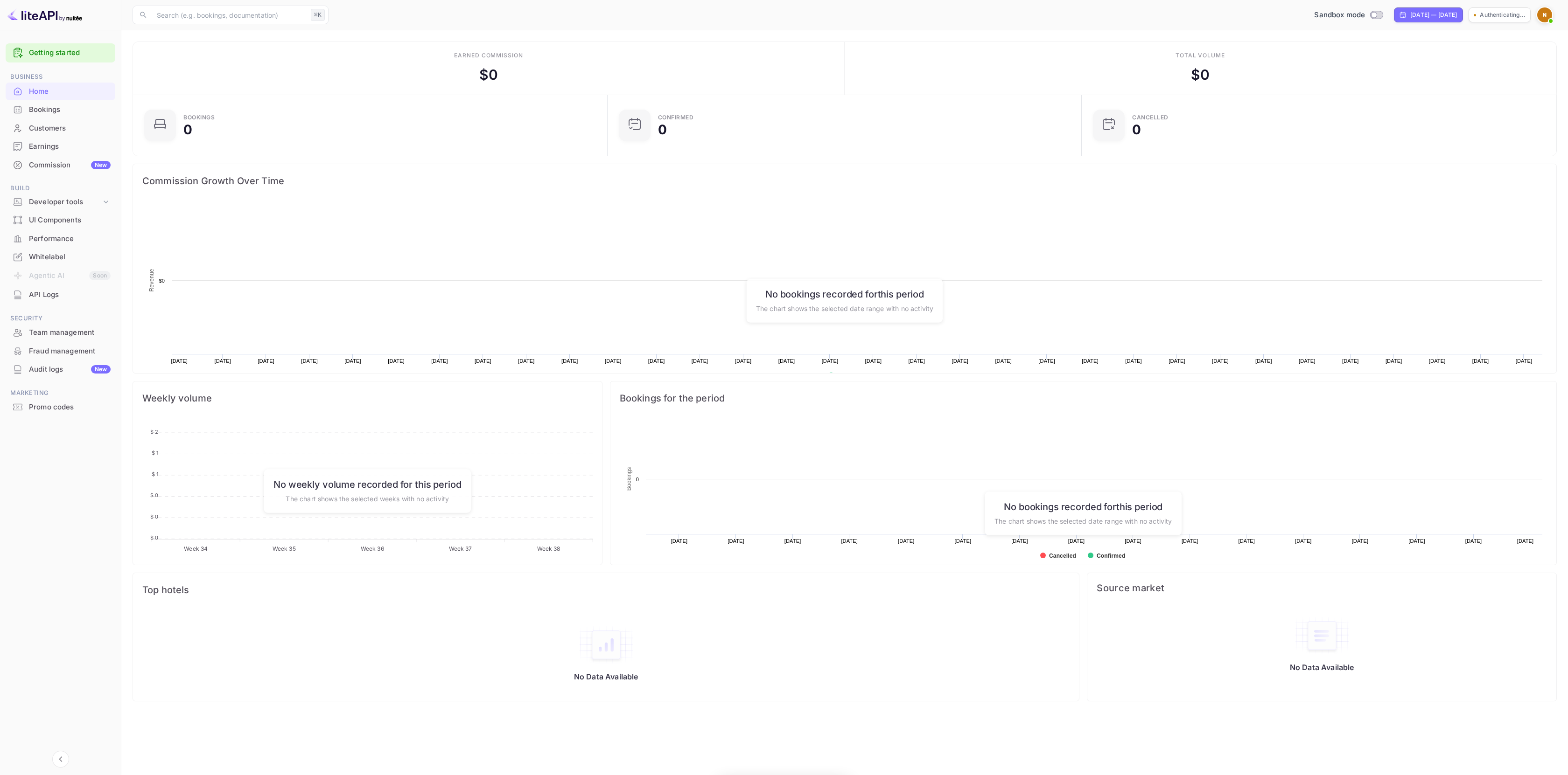
scroll to position [145, 462]
click at [54, 262] on div "Whitelabel" at bounding box center [70, 257] width 82 height 11
click at [1546, 10] on img at bounding box center [1544, 15] width 15 height 15
click at [1460, 125] on div "Sign out" at bounding box center [1488, 135] width 130 height 21
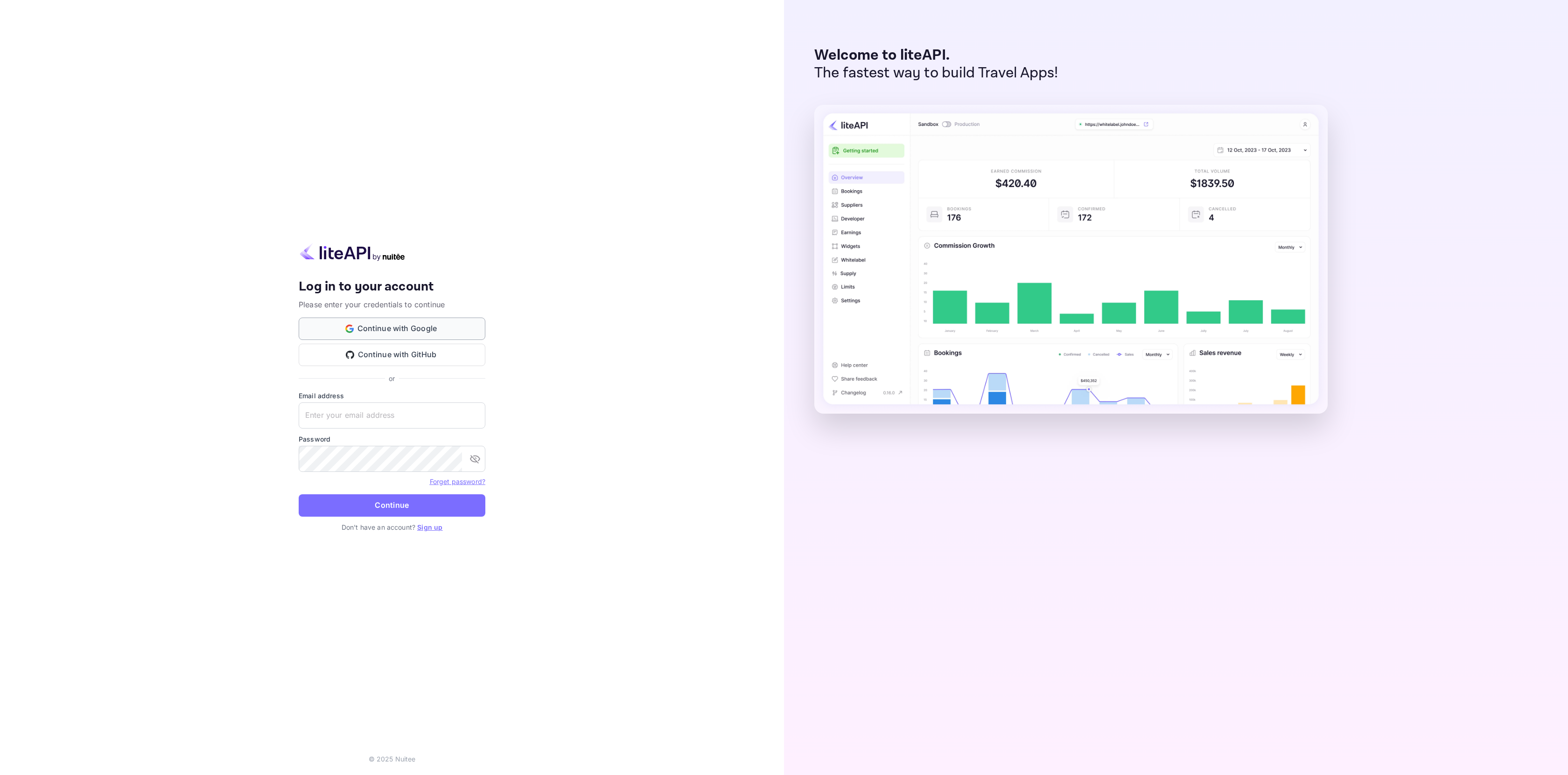
click at [446, 332] on button "Continue with Google" at bounding box center [392, 328] width 187 height 23
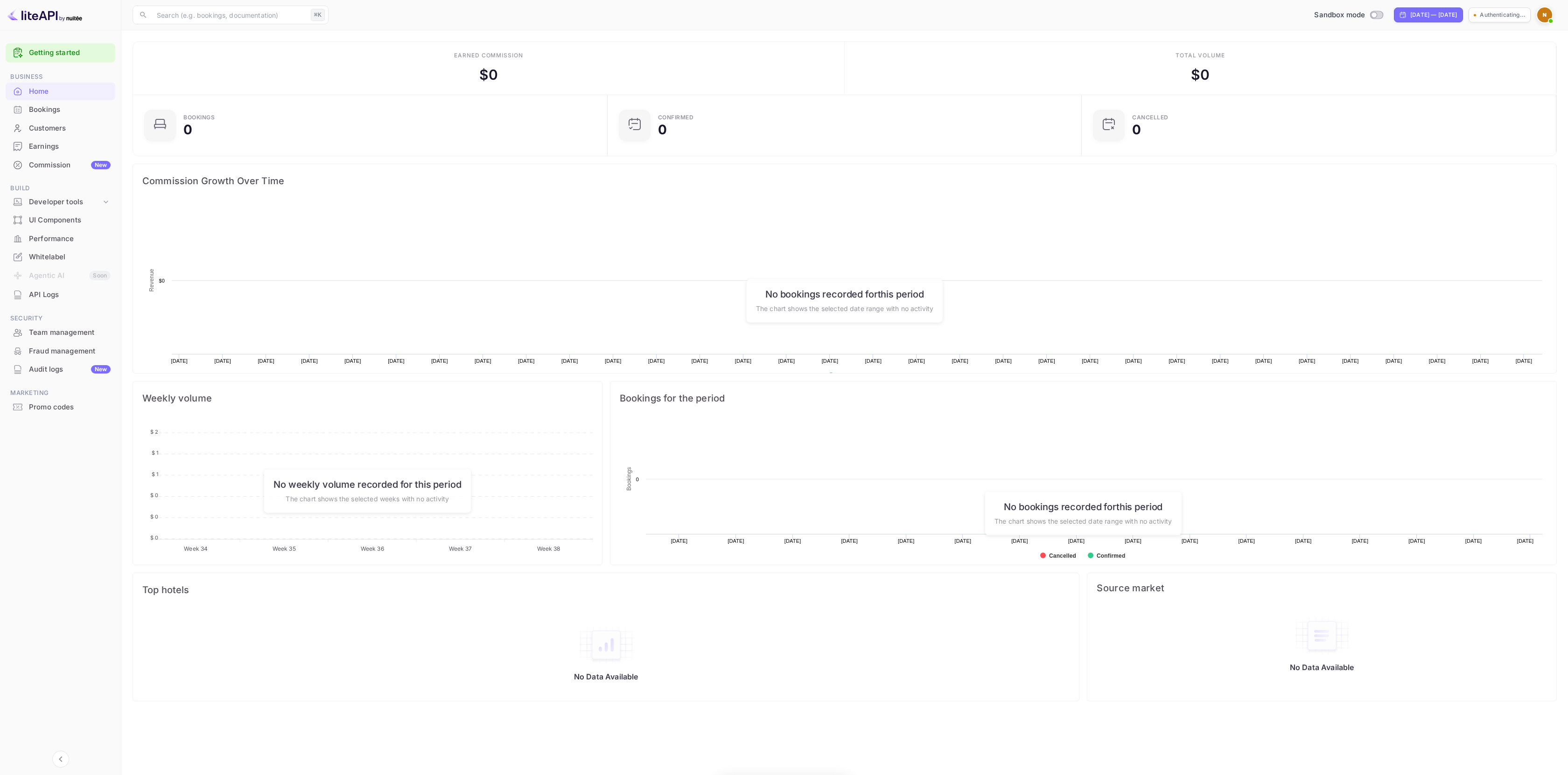
scroll to position [145, 462]
click at [52, 254] on div "Whitelabel" at bounding box center [70, 257] width 82 height 11
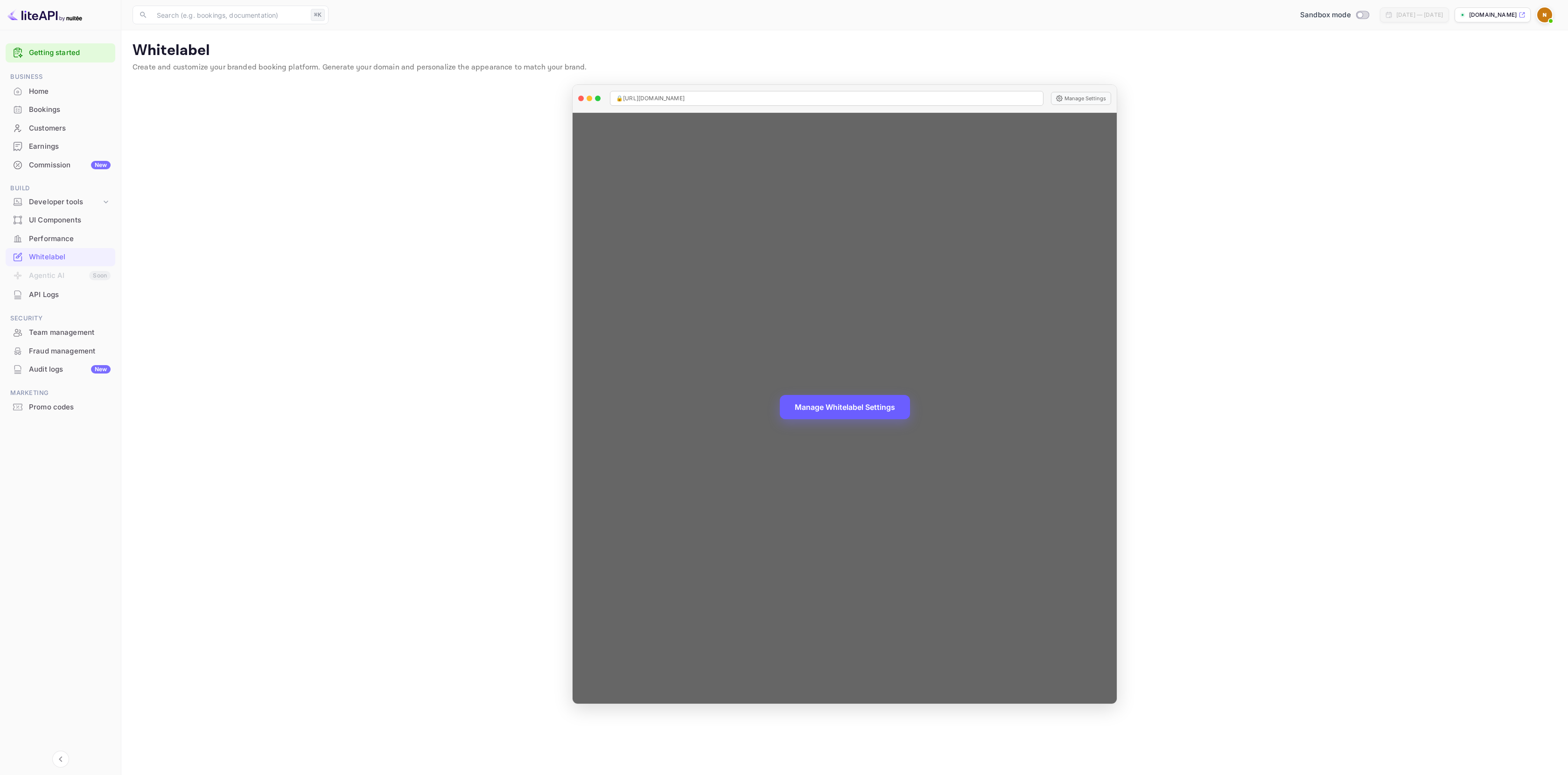
click at [869, 406] on button "Manage Whitelabel Settings" at bounding box center [845, 407] width 130 height 24
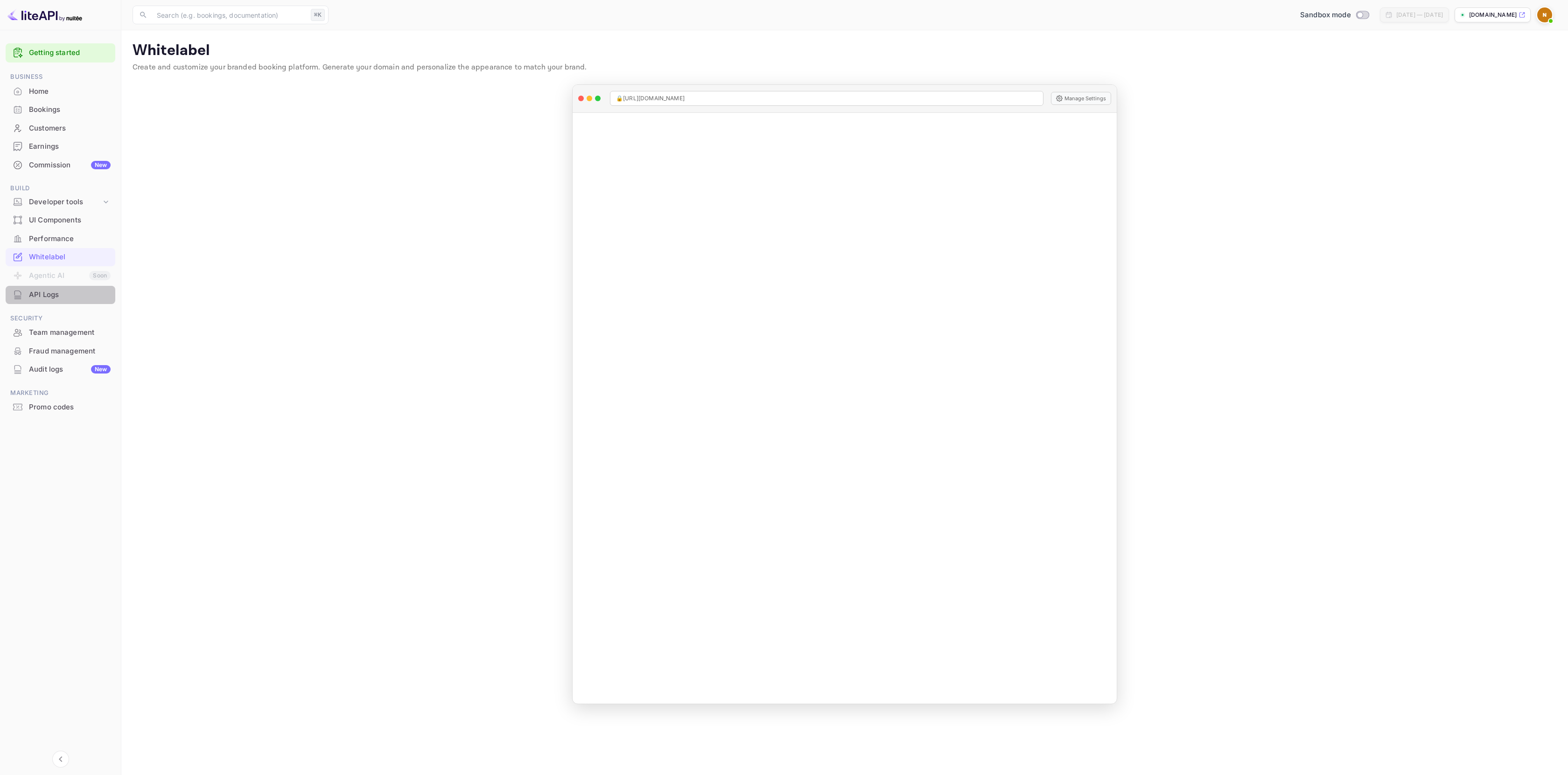
click at [71, 293] on div "API Logs" at bounding box center [70, 295] width 82 height 11
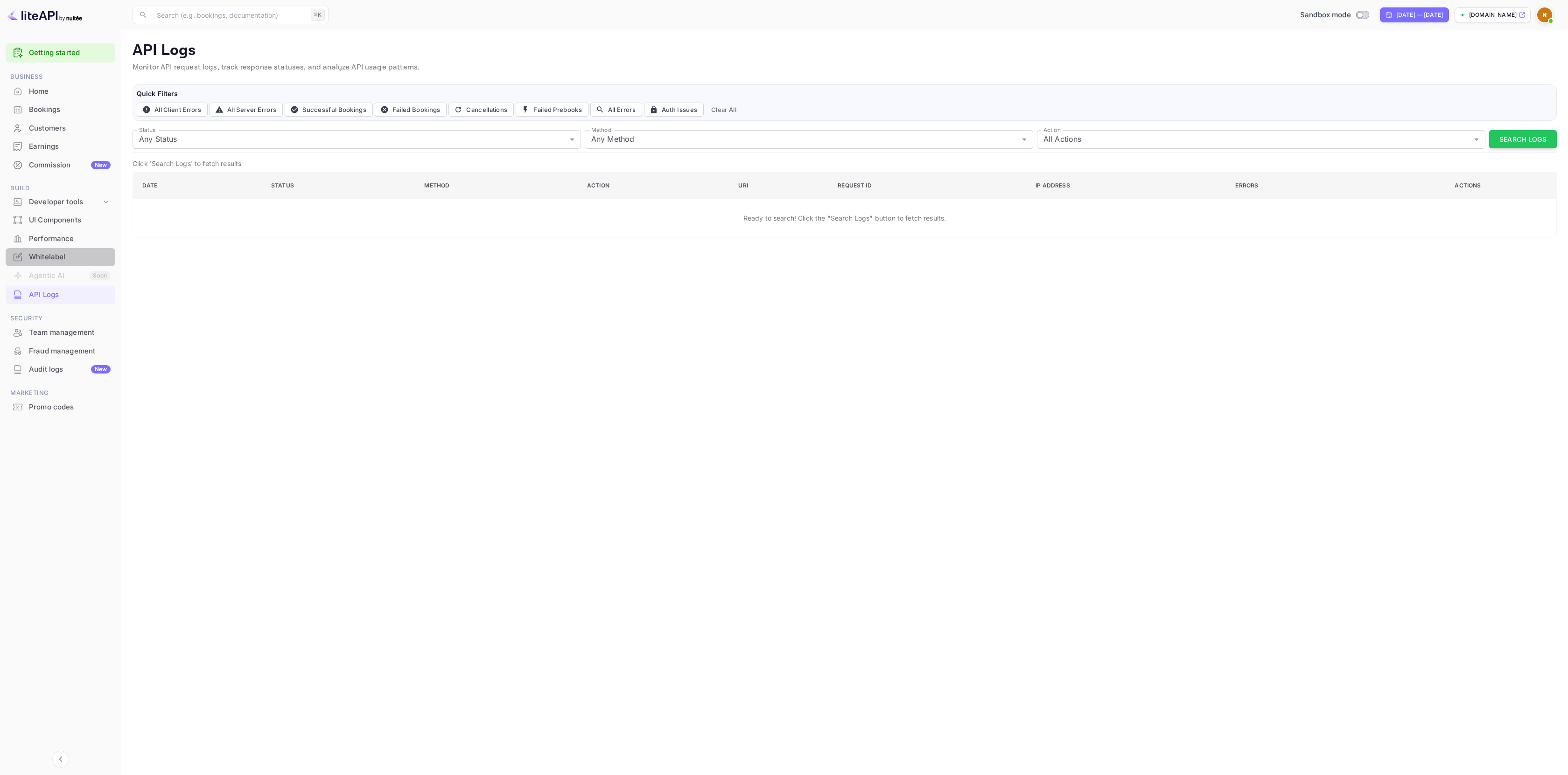
click at [79, 258] on div "Whitelabel" at bounding box center [70, 257] width 82 height 11
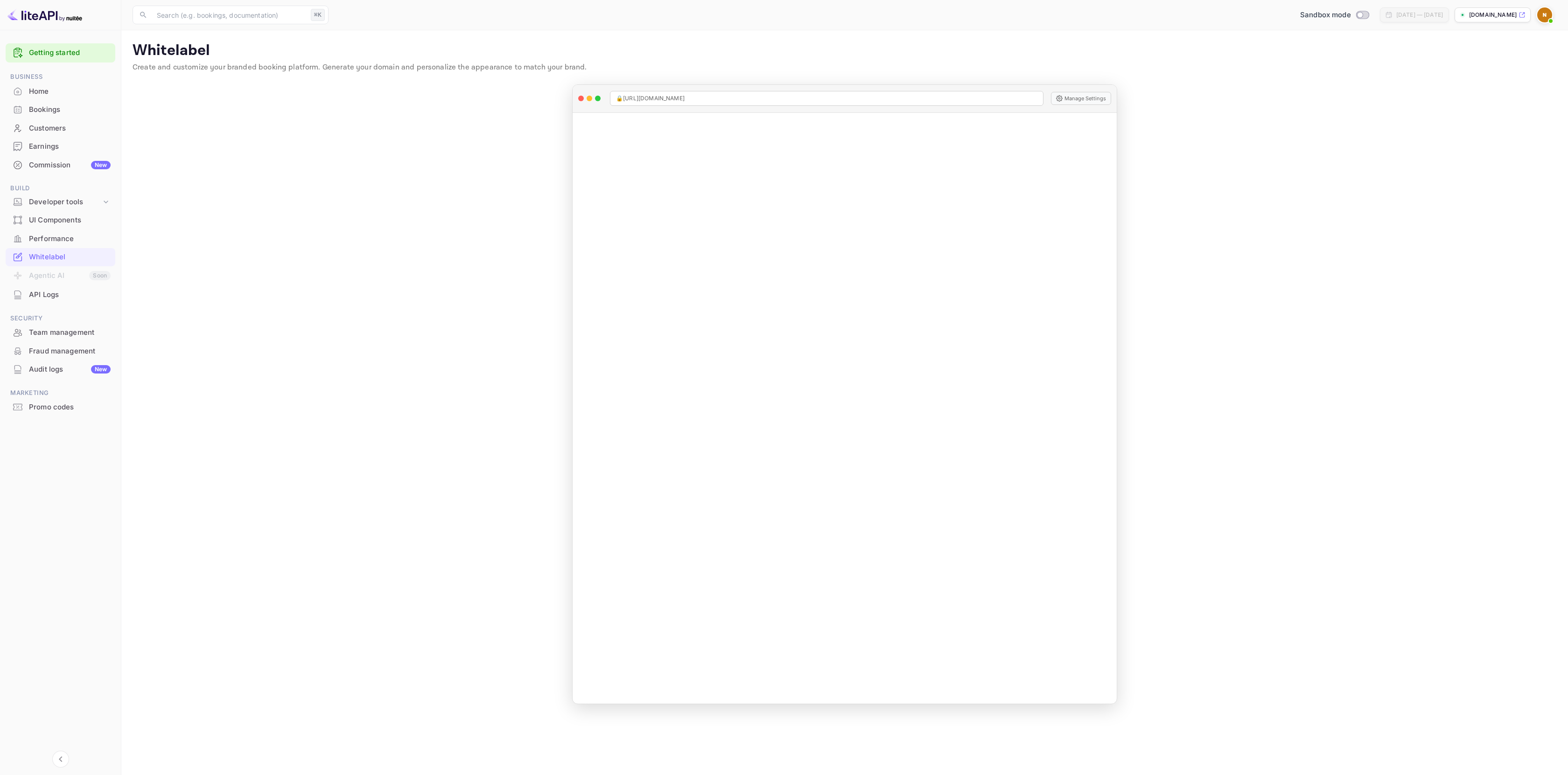
click at [475, 284] on main "Whitelabel Create and customize your branded booking platform. Generate your do…" at bounding box center [844, 403] width 1447 height 745
click at [450, 303] on main "Whitelabel Create and customize your branded booking platform. Generate your do…" at bounding box center [844, 403] width 1447 height 745
click at [58, 407] on div "Promo codes" at bounding box center [70, 408] width 82 height 11
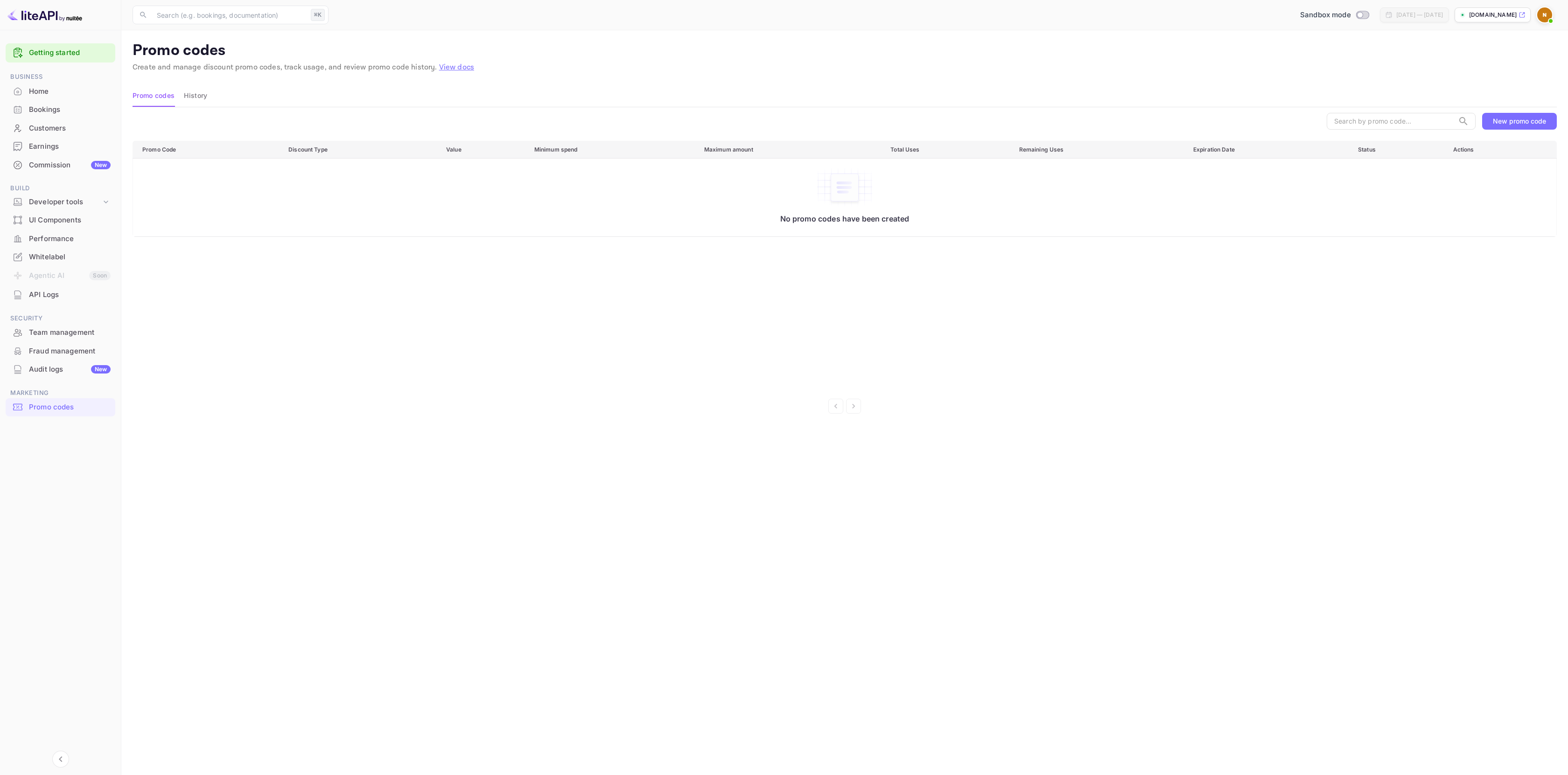
click at [54, 255] on div "Whitelabel" at bounding box center [70, 257] width 82 height 11
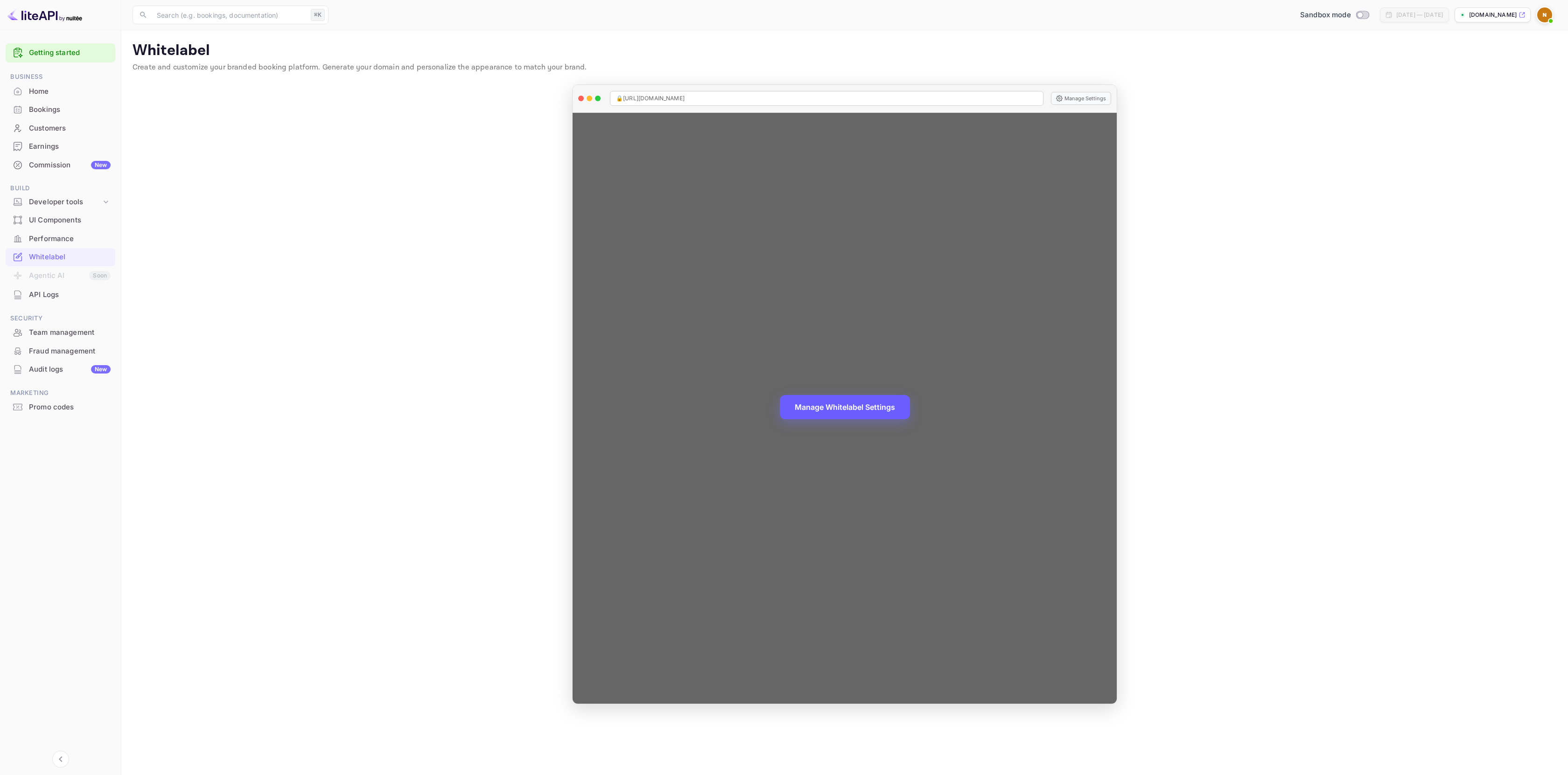
click at [835, 411] on button "Manage Whitelabel Settings" at bounding box center [845, 407] width 130 height 24
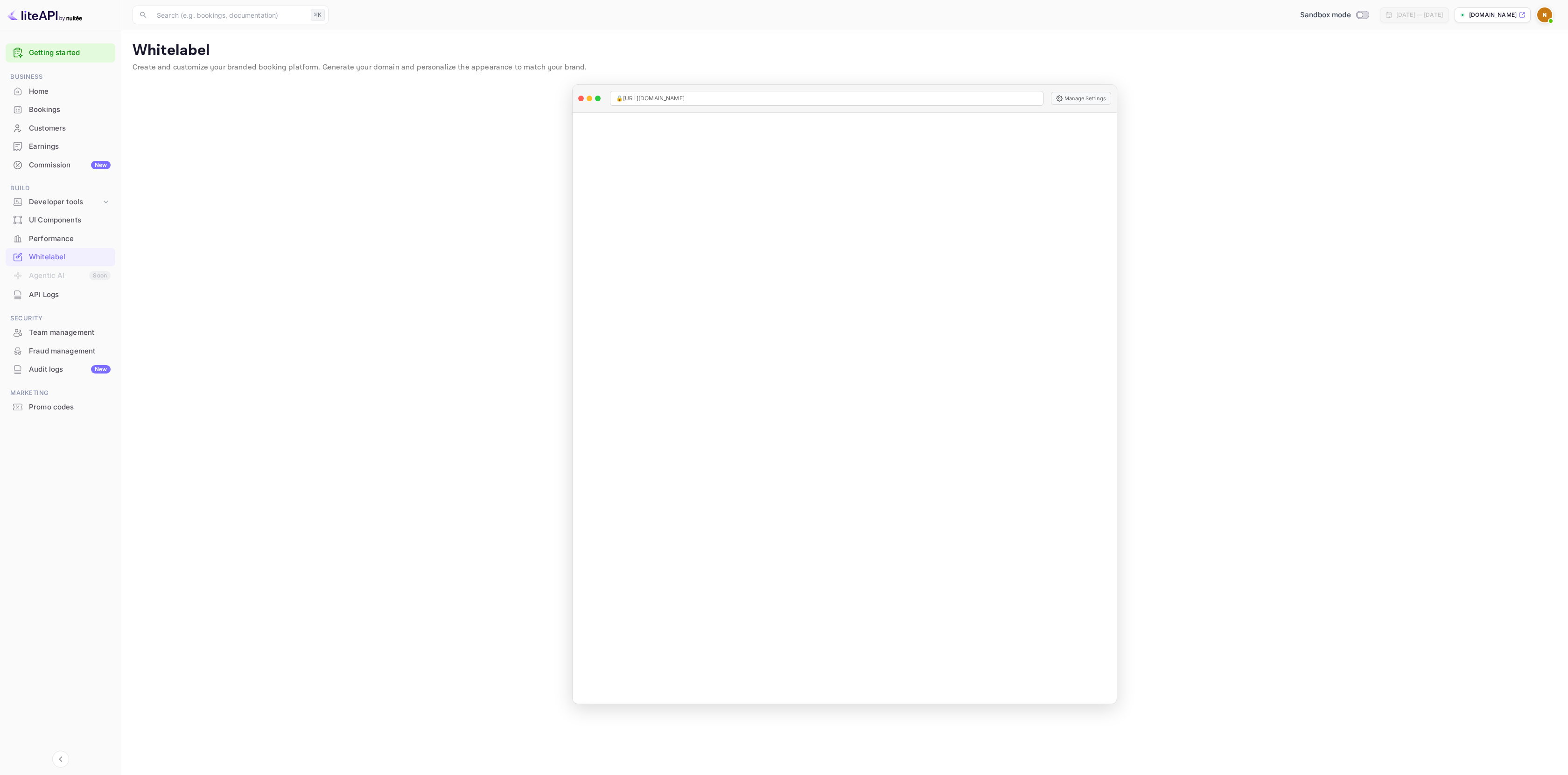
click at [51, 96] on div "Home" at bounding box center [70, 92] width 82 height 11
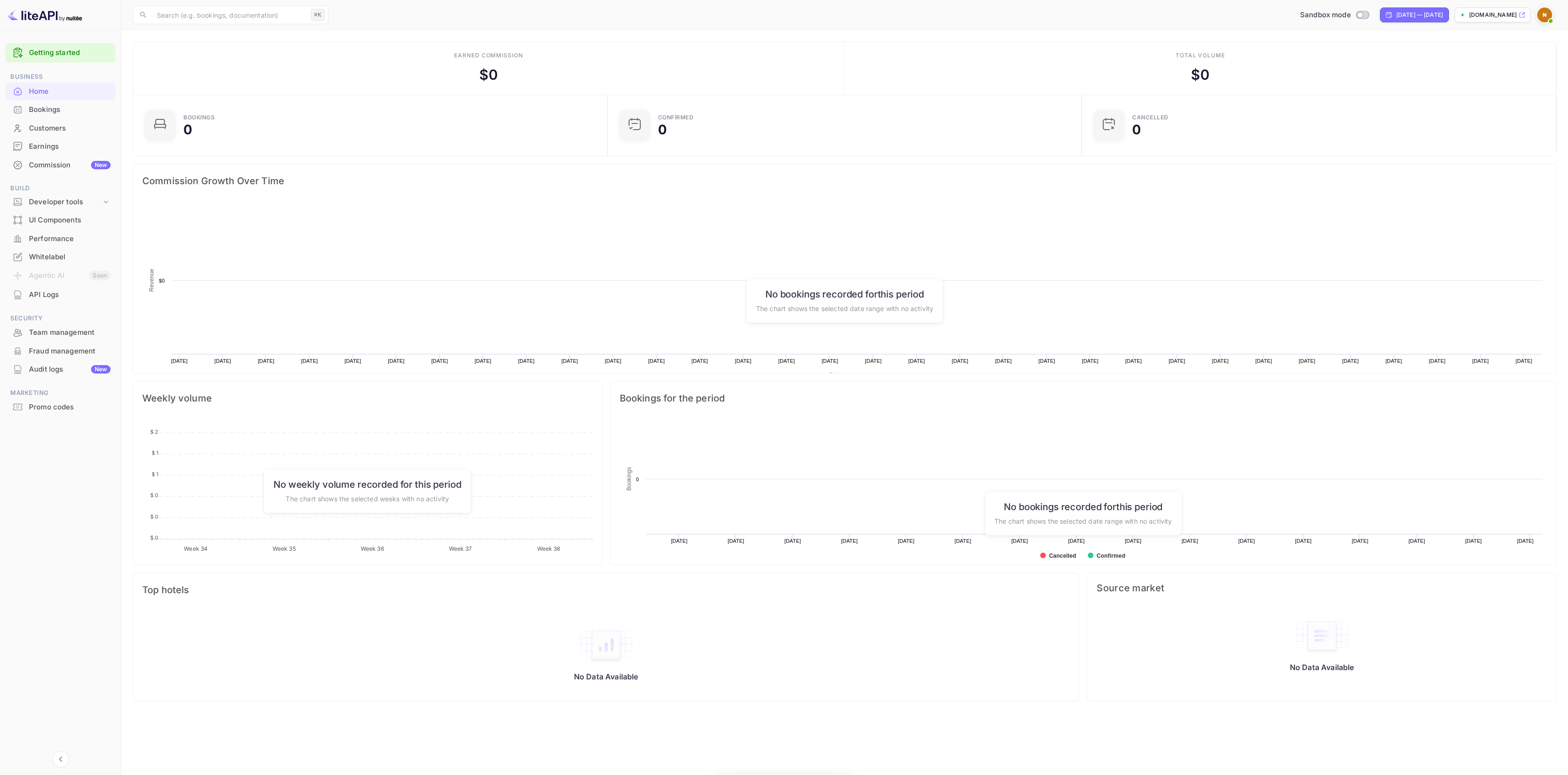
scroll to position [145, 462]
click at [56, 263] on div "Whitelabel" at bounding box center [60, 257] width 110 height 18
click at [60, 268] on li "Agentic AI Soon" at bounding box center [60, 276] width 110 height 19
click at [58, 260] on div "Whitelabel" at bounding box center [70, 257] width 82 height 11
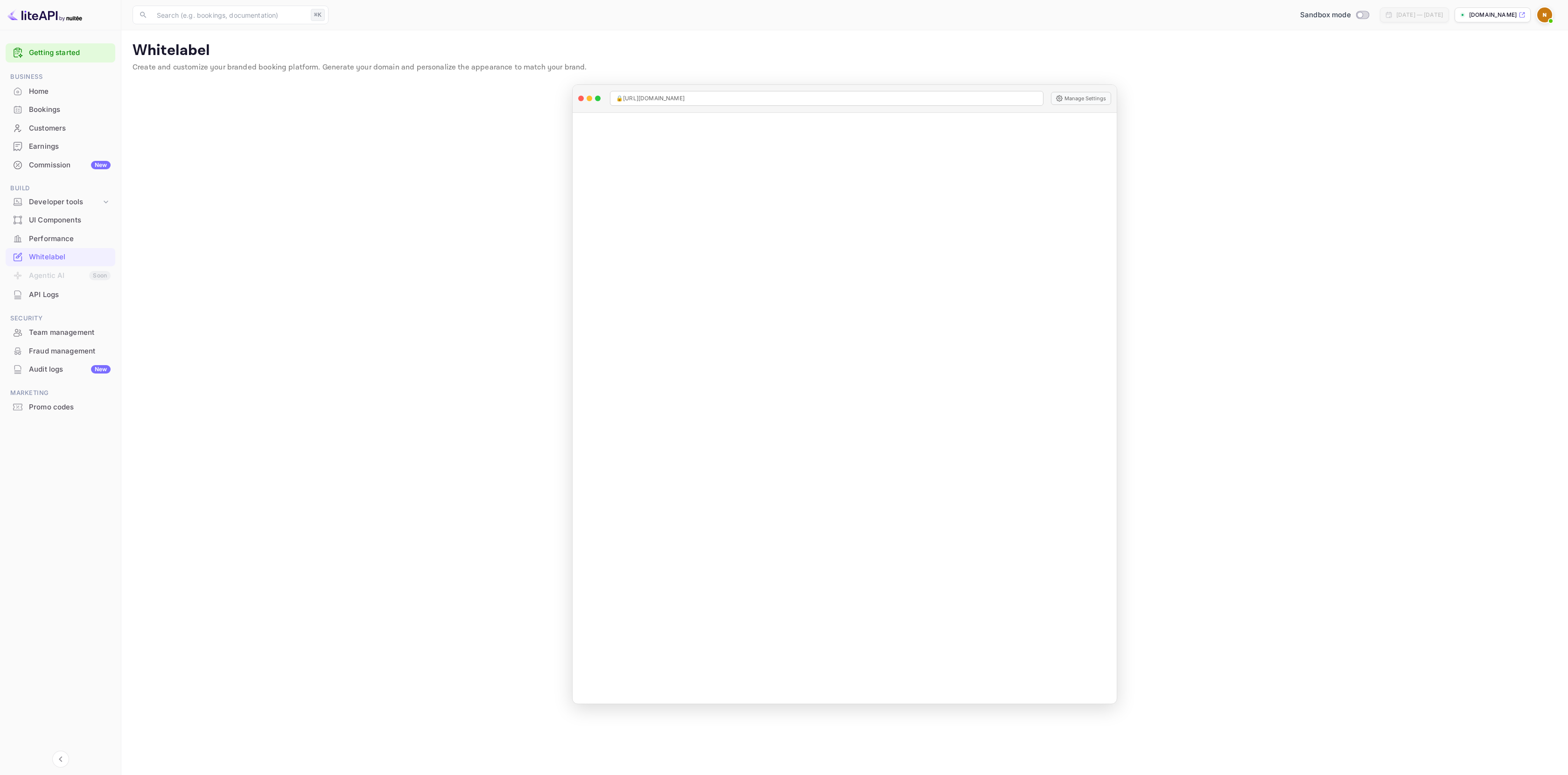
click at [1548, 15] on img at bounding box center [1544, 15] width 15 height 15
click at [1461, 125] on div "Sign out" at bounding box center [1488, 135] width 130 height 21
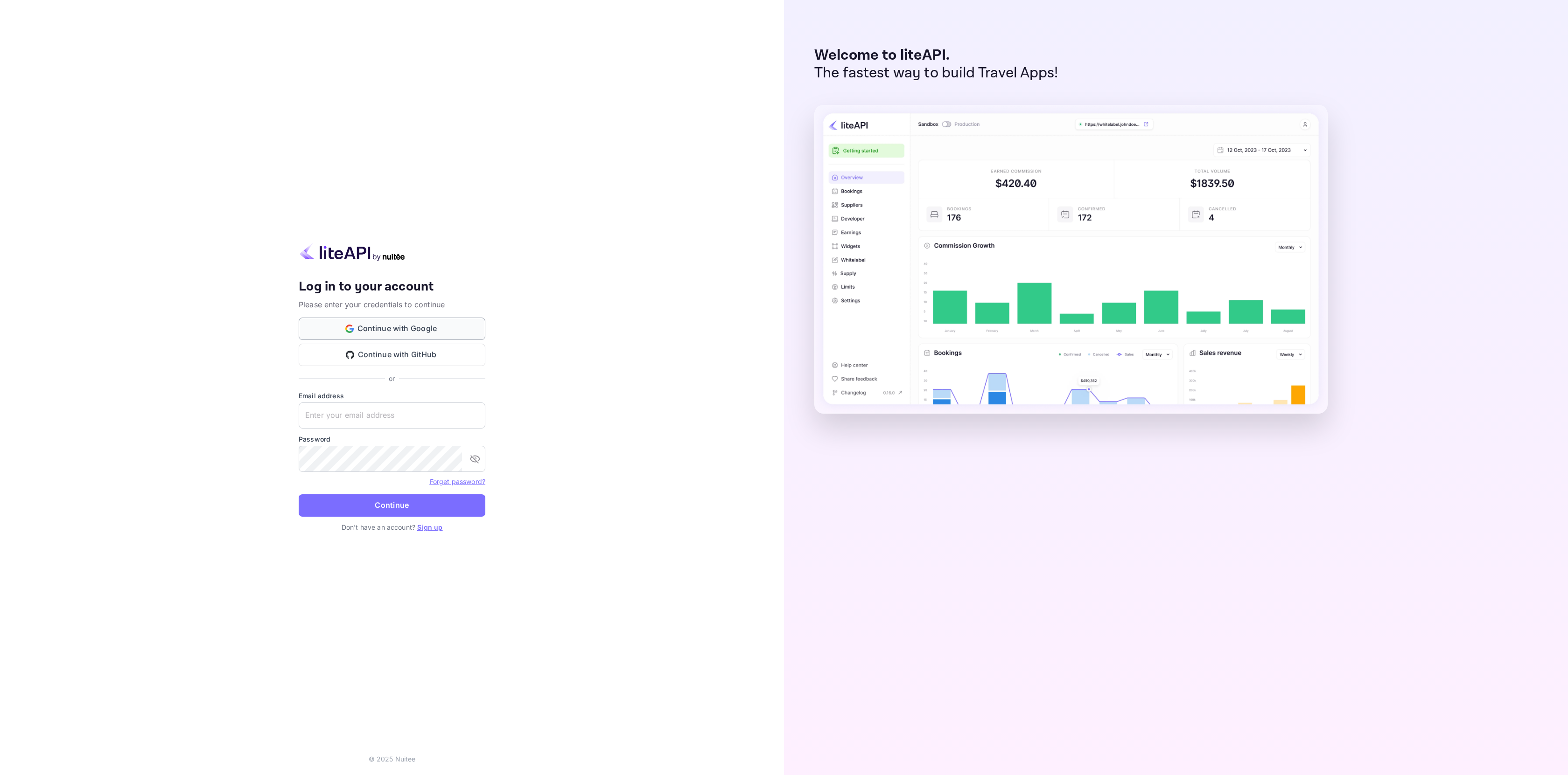
click at [459, 331] on button "Continue with Google" at bounding box center [392, 328] width 187 height 23
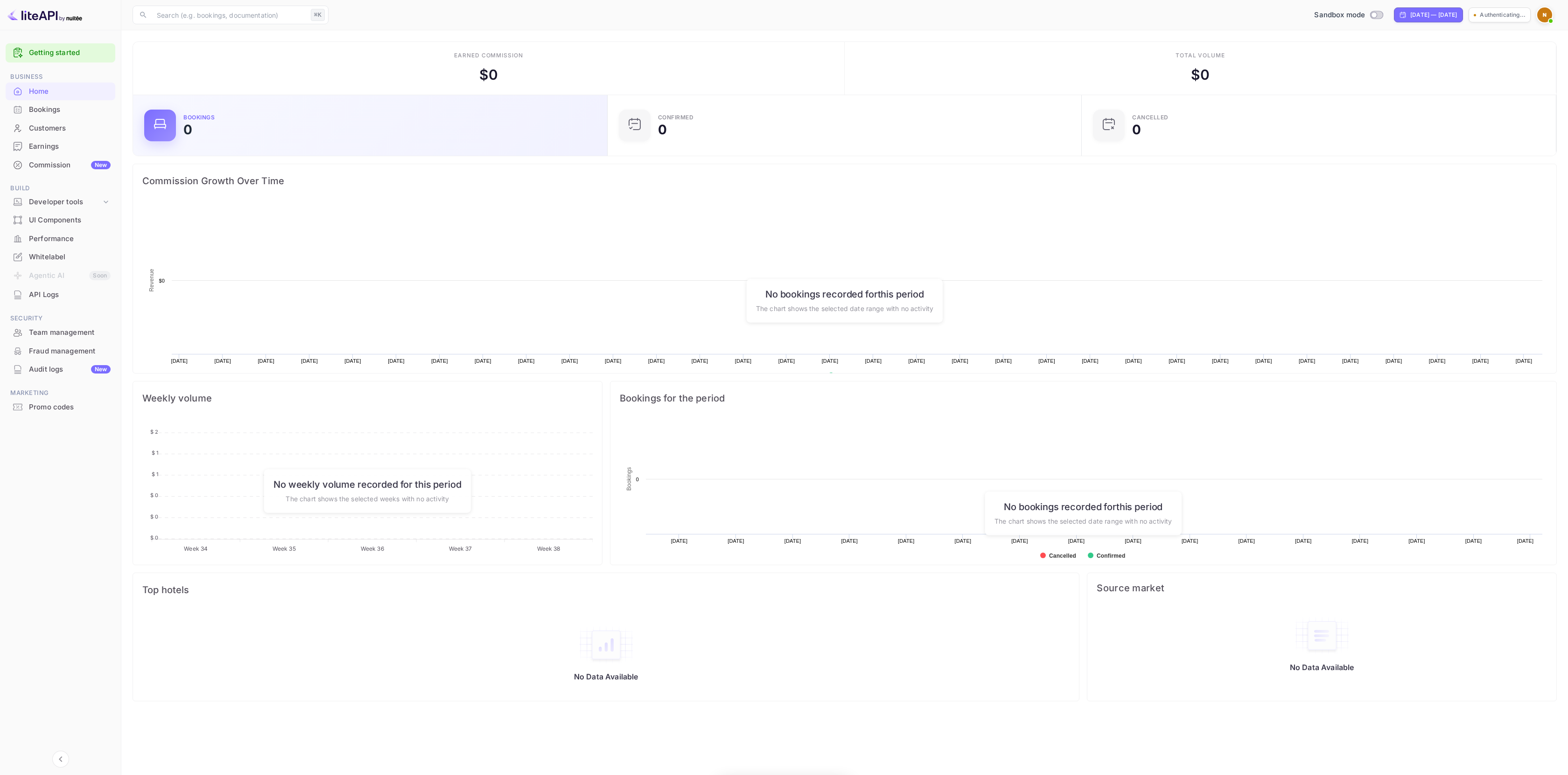
scroll to position [145, 462]
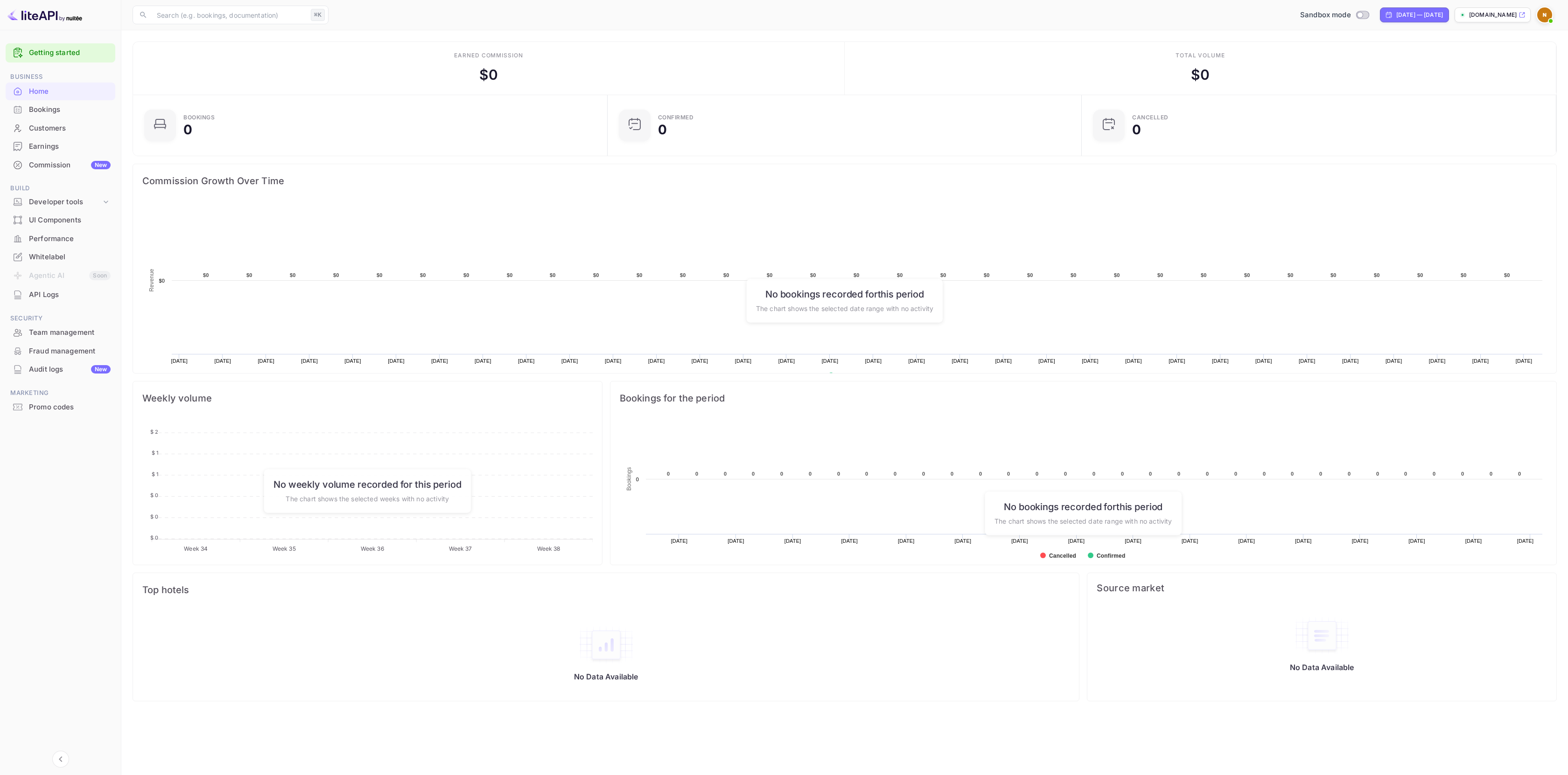
click at [77, 260] on div "Whitelabel" at bounding box center [70, 257] width 82 height 11
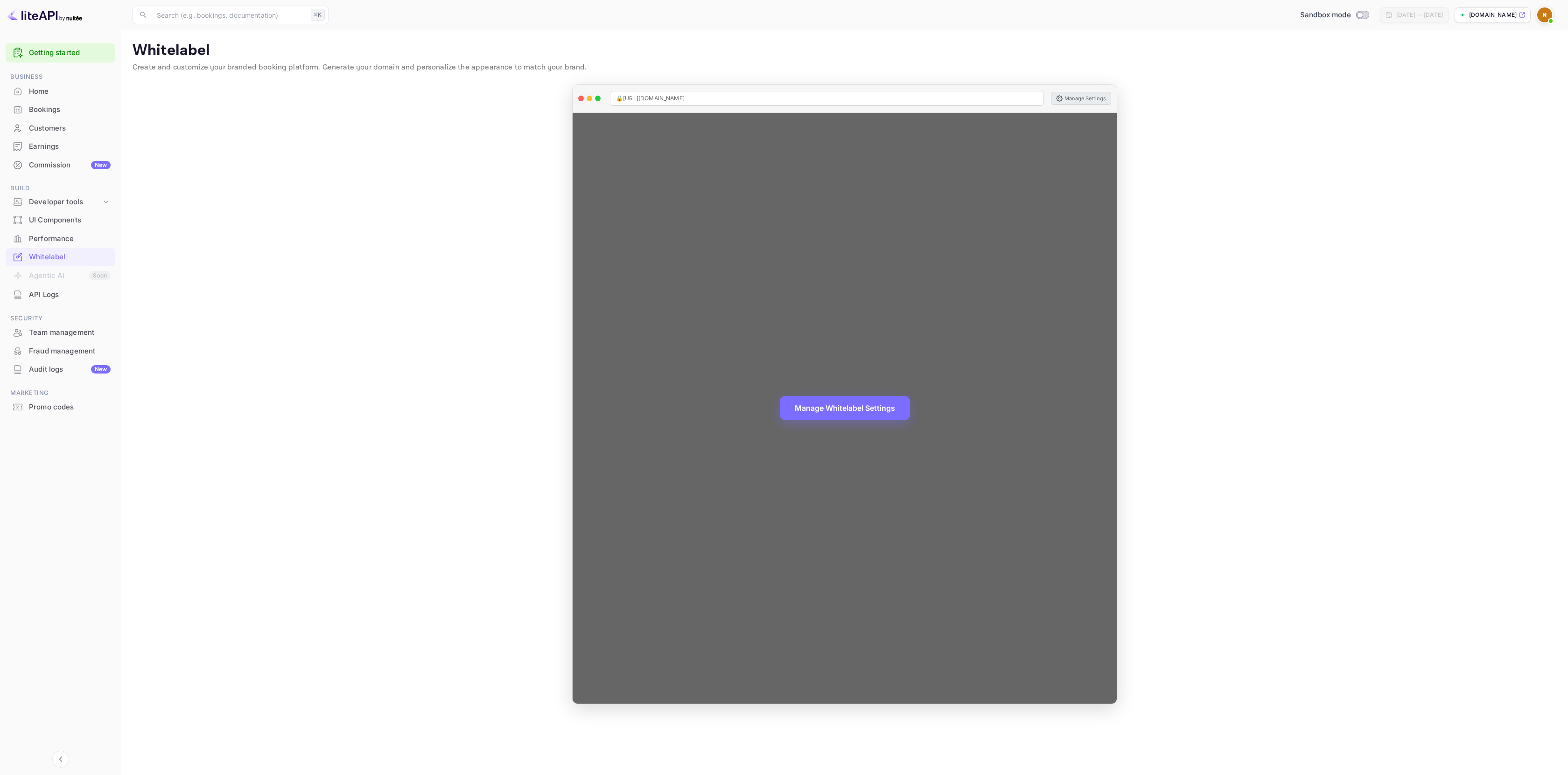
click at [1081, 99] on button "Manage Settings" at bounding box center [1081, 98] width 60 height 13
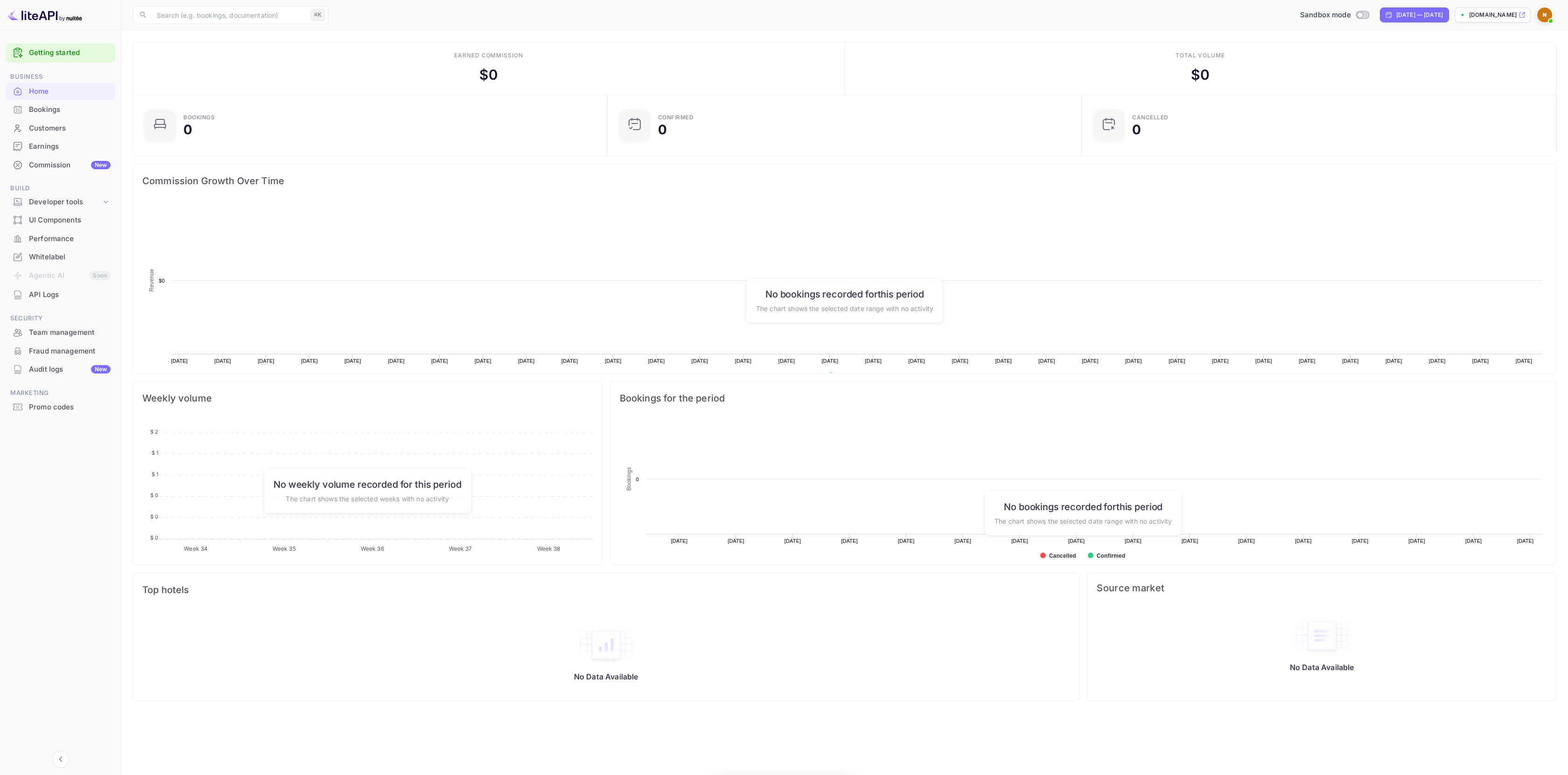
scroll to position [145, 462]
click at [60, 198] on div "Developer tools" at bounding box center [65, 203] width 72 height 11
click at [63, 219] on p "API docs and SDKs" at bounding box center [63, 218] width 61 height 10
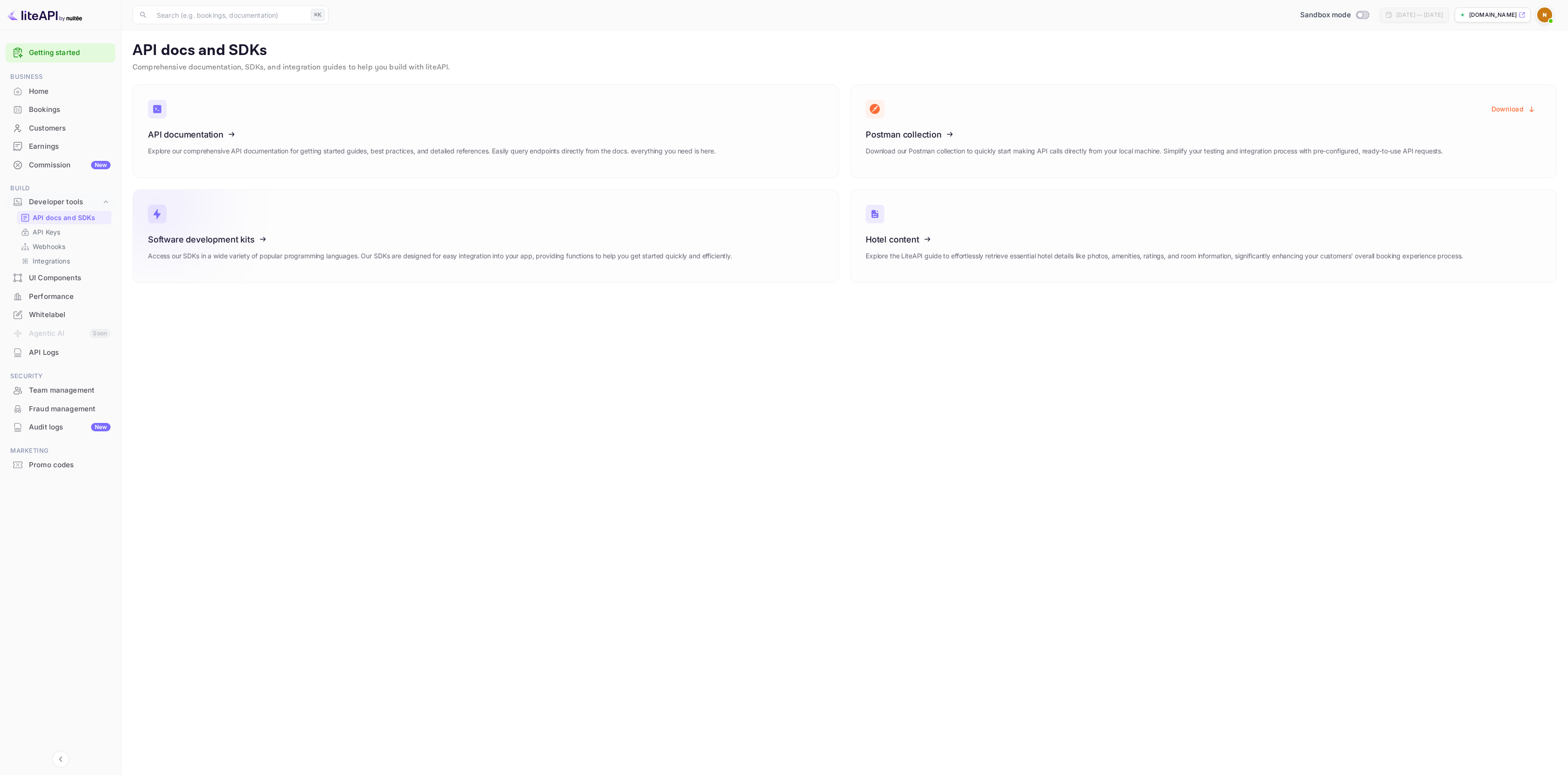
click at [495, 247] on div "Software development kits Access our SDKs in a wide variety of popular programm…" at bounding box center [440, 251] width 584 height 33
click at [301, 156] on p "Explore our comprehensive API documentation for getting started guides, best pr…" at bounding box center [432, 151] width 568 height 10
click at [222, 248] on icon at bounding box center [206, 238] width 145 height 96
click at [57, 319] on div "Whitelabel" at bounding box center [70, 315] width 82 height 11
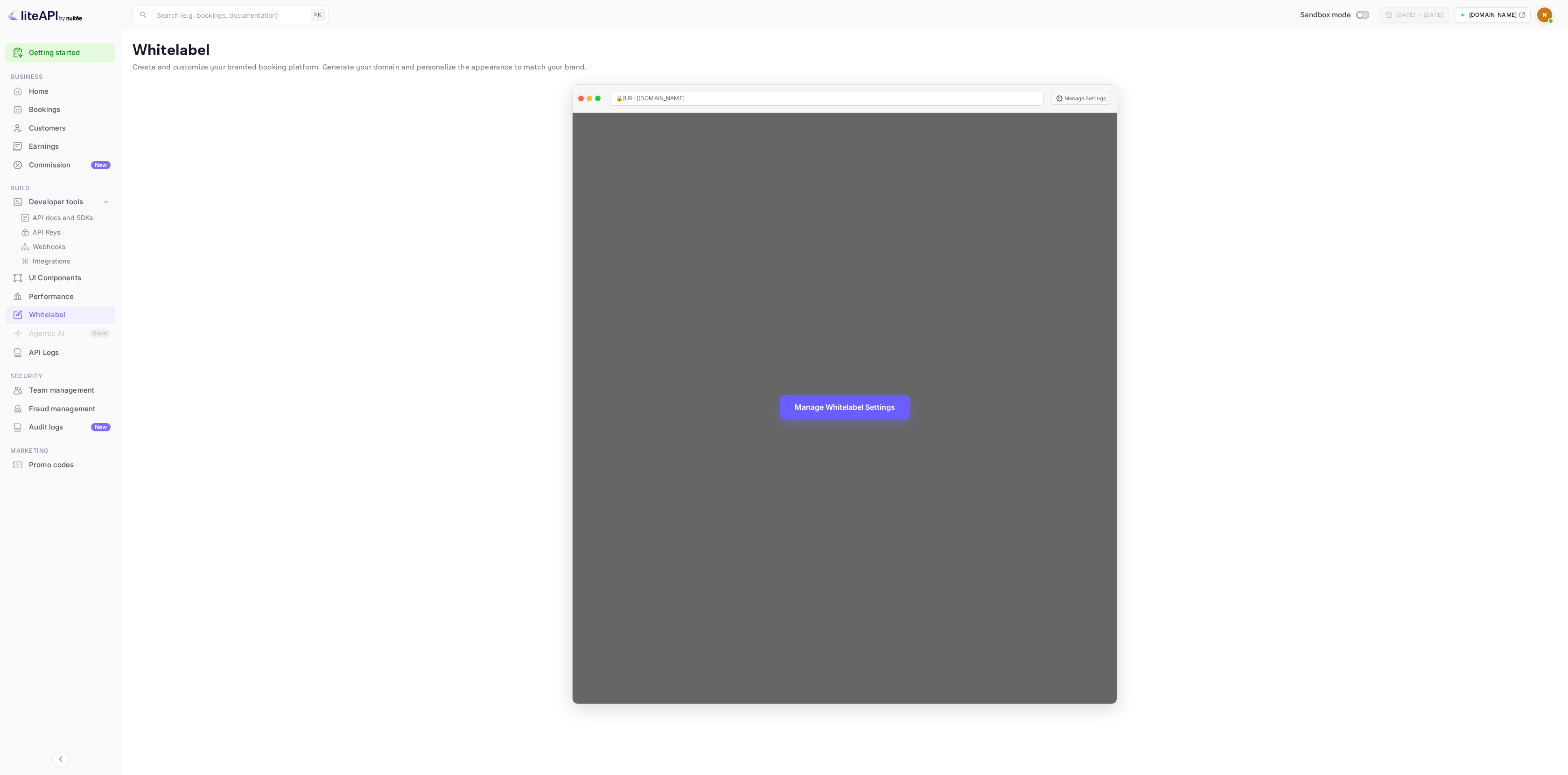
click at [854, 416] on button "Manage Whitelabel Settings" at bounding box center [845, 407] width 130 height 24
